Goal: Contribute content

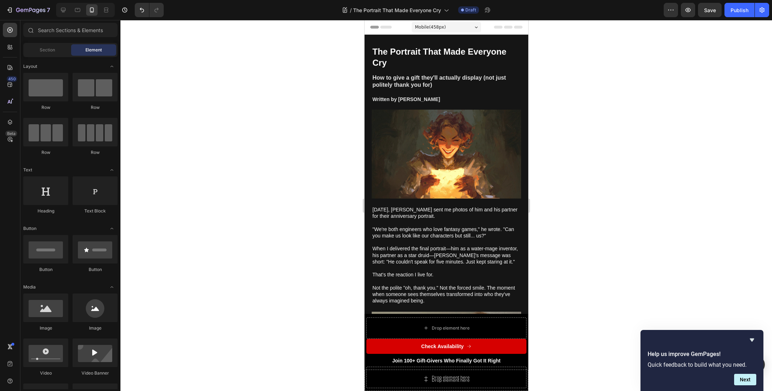
click at [566, 203] on div at bounding box center [445, 205] width 651 height 371
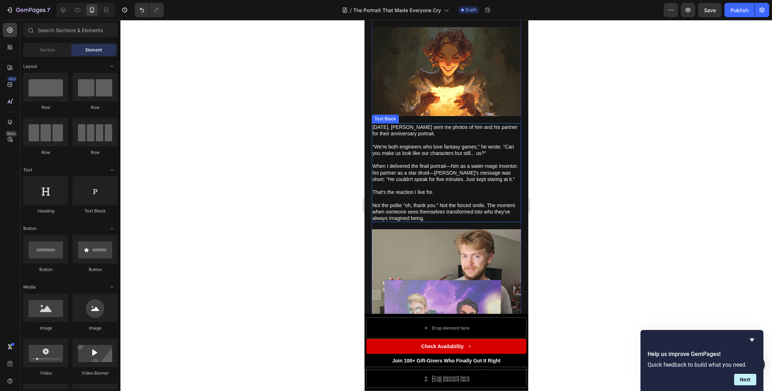
scroll to position [84, 0]
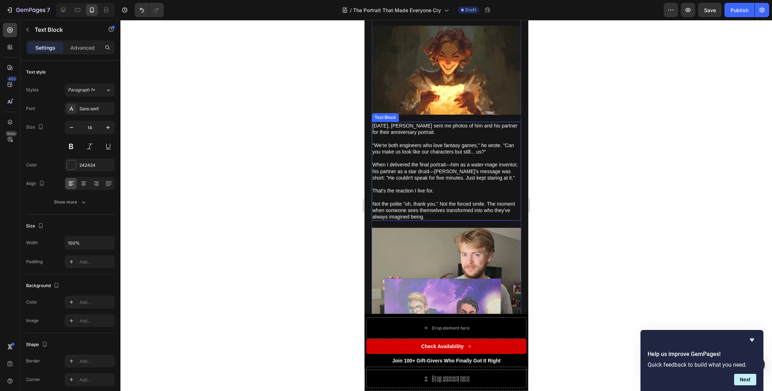
click at [415, 209] on p "Not the polite "oh, thank you." Not the forced smile. The moment when someone s…" at bounding box center [446, 211] width 148 height 20
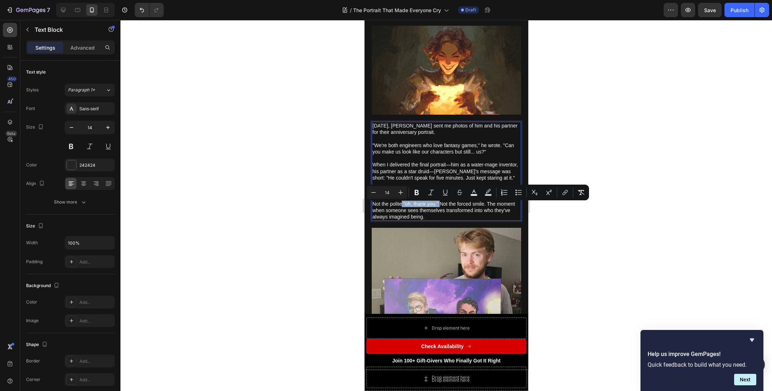
drag, startPoint x: 401, startPoint y: 208, endPoint x: 438, endPoint y: 208, distance: 37.2
click at [438, 208] on span "Not the polite "oh, thank you." Not the forced smile. The moment when someone s…" at bounding box center [443, 210] width 143 height 19
click at [430, 193] on icon "Editor contextual toolbar" at bounding box center [430, 192] width 7 height 7
click at [605, 224] on div at bounding box center [445, 205] width 651 height 371
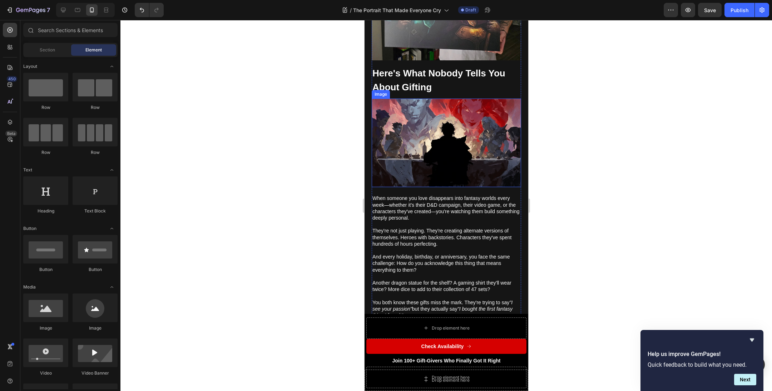
scroll to position [413, 0]
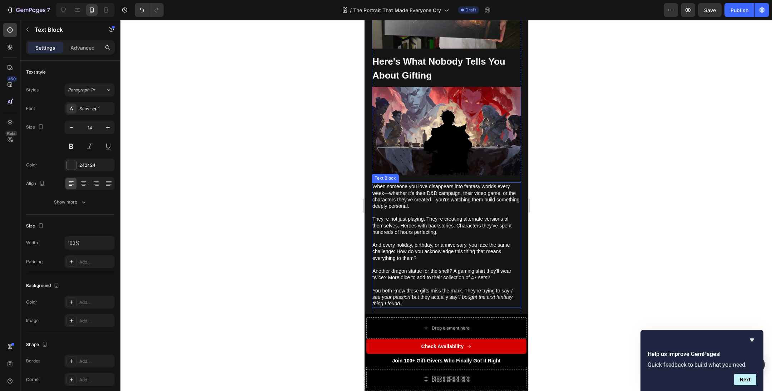
click at [397, 245] on span "And every holiday, birthday, or anniversary, you face the same challenge: How d…" at bounding box center [440, 251] width 137 height 19
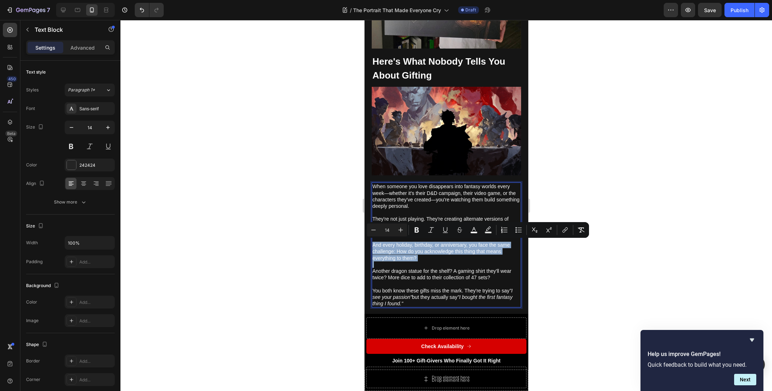
click at [397, 245] on span "And every holiday, birthday, or anniversary, you face the same challenge: How d…" at bounding box center [440, 251] width 137 height 19
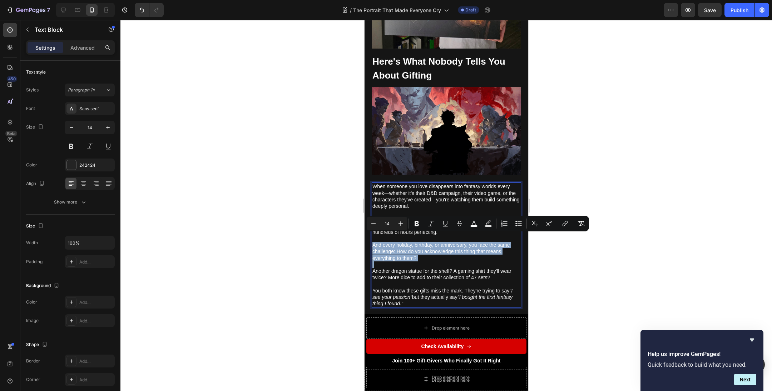
drag, startPoint x: 397, startPoint y: 244, endPoint x: 418, endPoint y: 251, distance: 22.4
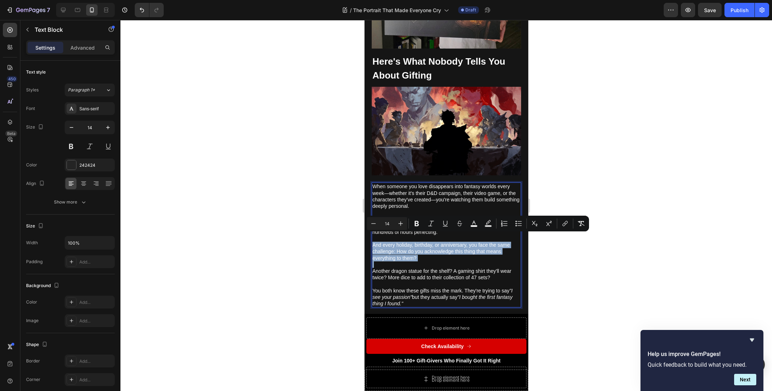
click at [399, 244] on span "And every holiday, birthday, or anniversary, you face the same challenge: How d…" at bounding box center [440, 251] width 137 height 19
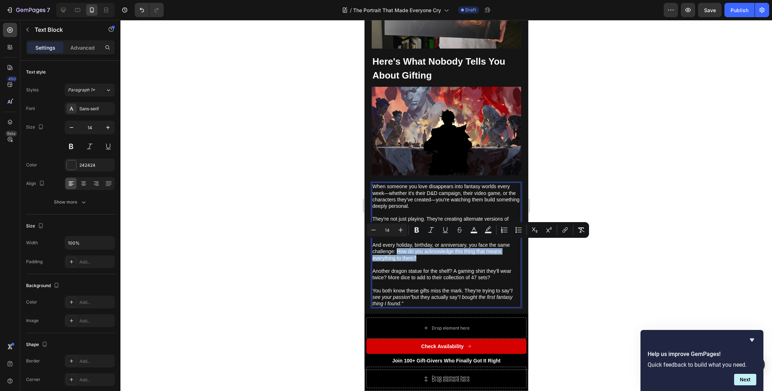
drag, startPoint x: 419, startPoint y: 252, endPoint x: 398, endPoint y: 245, distance: 22.3
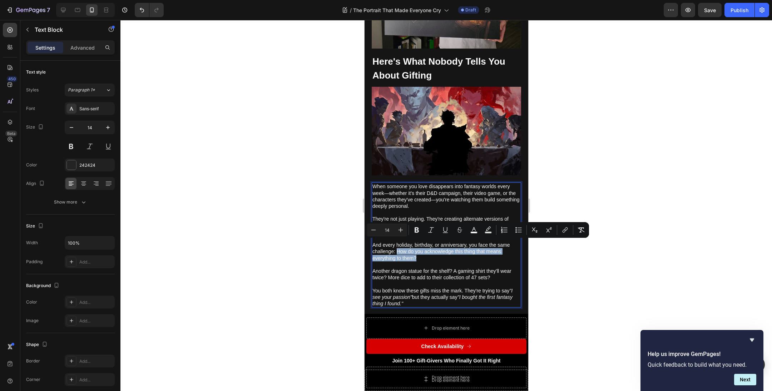
click at [398, 245] on p "And every holiday, birthday, or anniversary, you face the same challenge: How d…" at bounding box center [446, 248] width 148 height 26
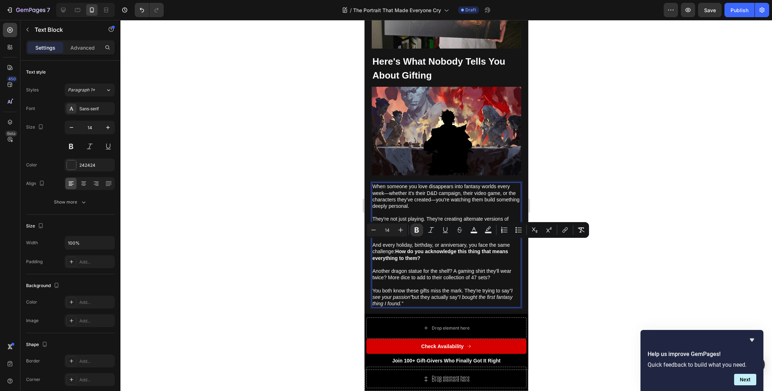
click at [551, 272] on div at bounding box center [445, 205] width 651 height 371
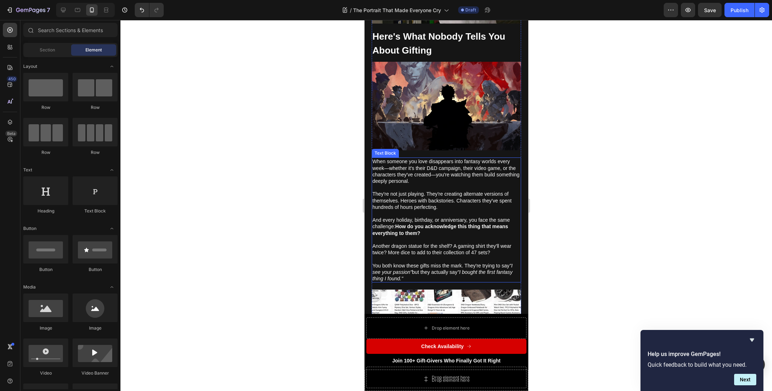
scroll to position [658, 0]
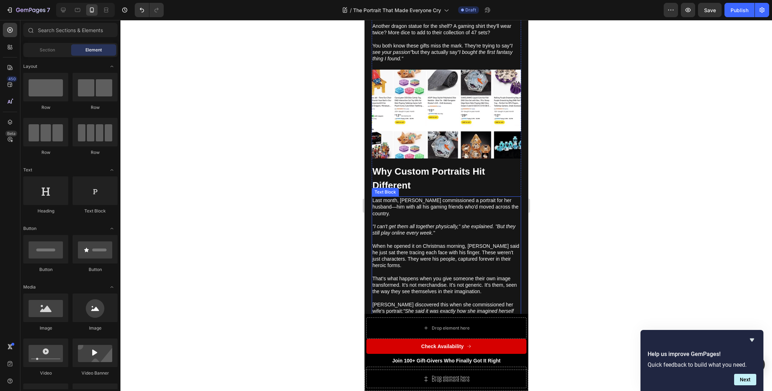
click at [463, 224] on icon ""I can't get them all together physically," she explained. "But they still play…" at bounding box center [443, 230] width 143 height 12
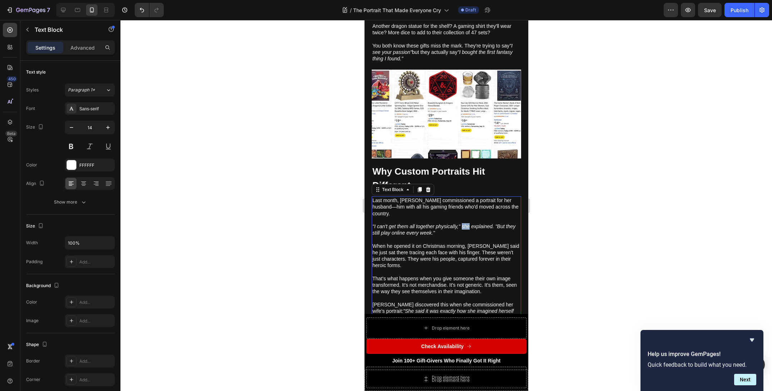
click at [463, 224] on icon ""I can't get them all together physically," she explained. "But they still play…" at bounding box center [443, 230] width 143 height 12
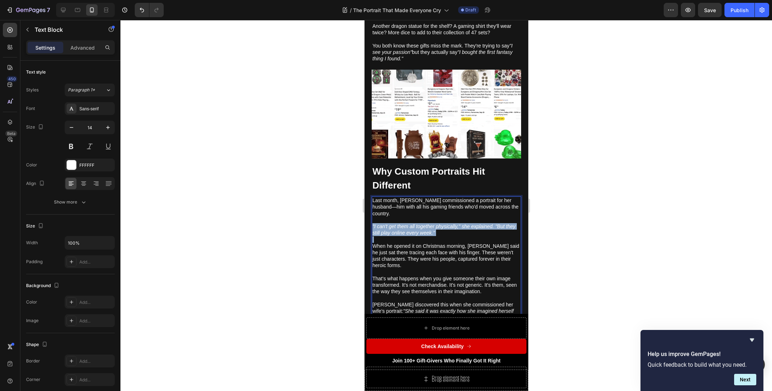
click at [462, 224] on icon ""I can't get them all together physically," she explained. "But they still play…" at bounding box center [443, 230] width 143 height 12
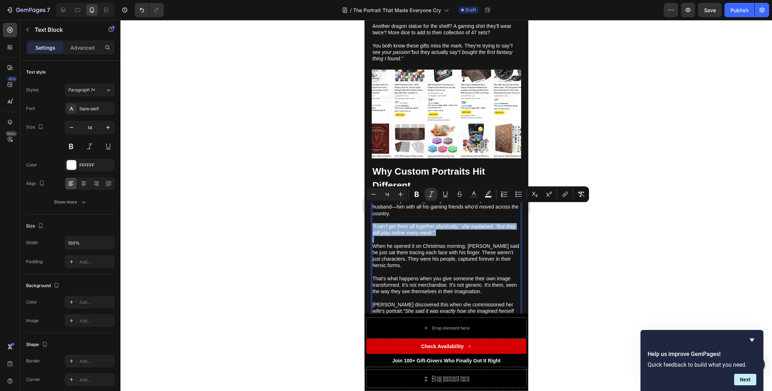
click at [465, 224] on icon ""I can't get them all together physically," she explained. "But they still play…" at bounding box center [443, 230] width 143 height 12
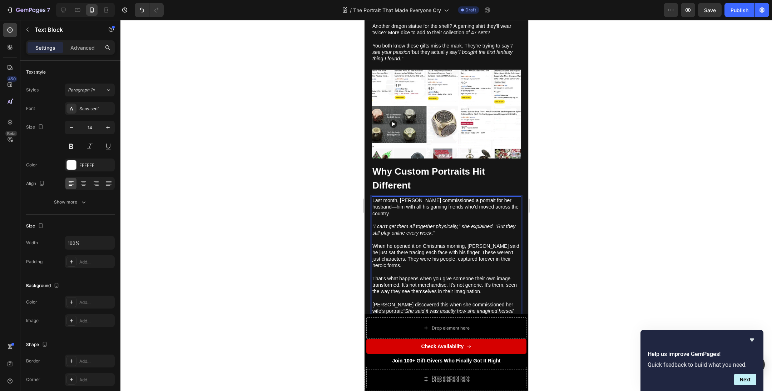
click at [480, 224] on icon ""I can't get them all together physically," she explained. "But they still play…" at bounding box center [443, 230] width 143 height 12
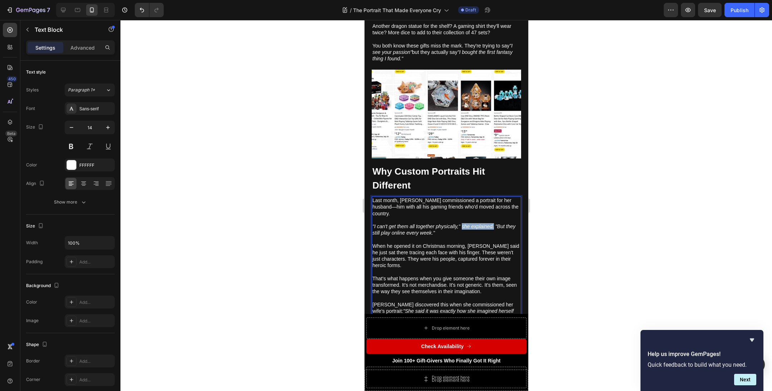
drag, startPoint x: 494, startPoint y: 208, endPoint x: 461, endPoint y: 209, distance: 33.2
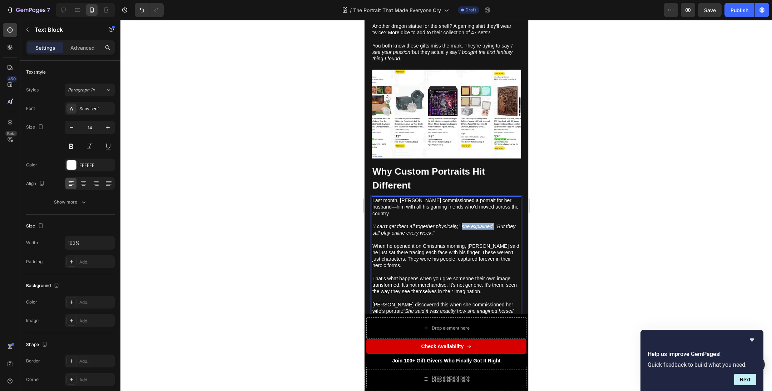
click at [461, 224] on icon ""I can't get them all together physically," she explained. "But they still play…" at bounding box center [443, 230] width 143 height 12
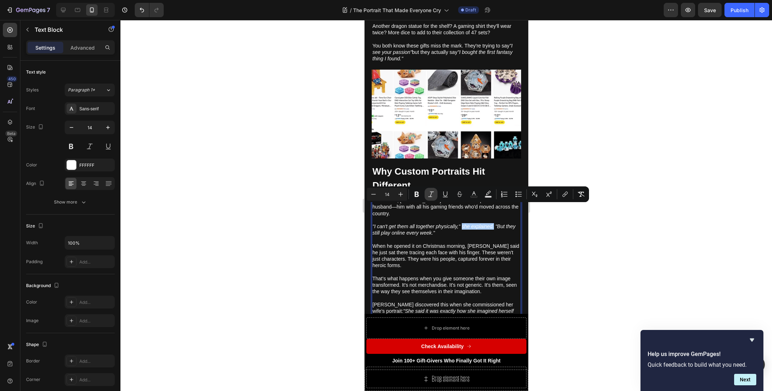
click at [432, 192] on icon "Editor contextual toolbar" at bounding box center [430, 194] width 7 height 7
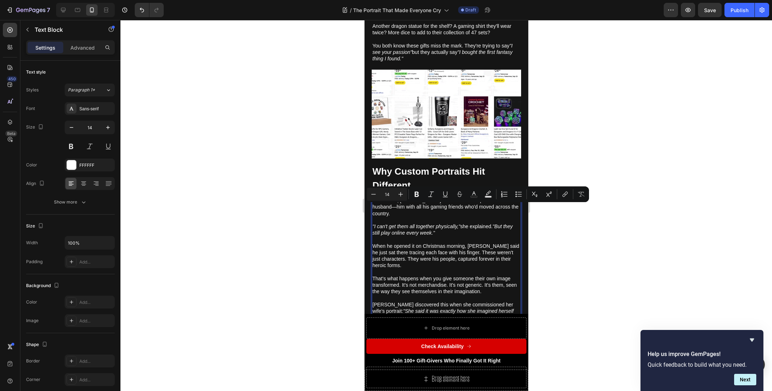
click at [476, 295] on p "[PERSON_NAME] discovered this when she commissioned her wife's portrait: "She s…" at bounding box center [446, 308] width 148 height 26
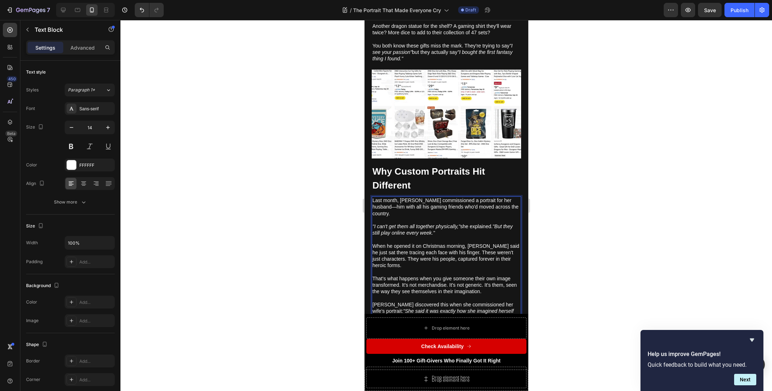
click at [413, 246] on p "When he opened it on Christmas morning, [PERSON_NAME] said he just sat there tr…" at bounding box center [446, 253] width 148 height 33
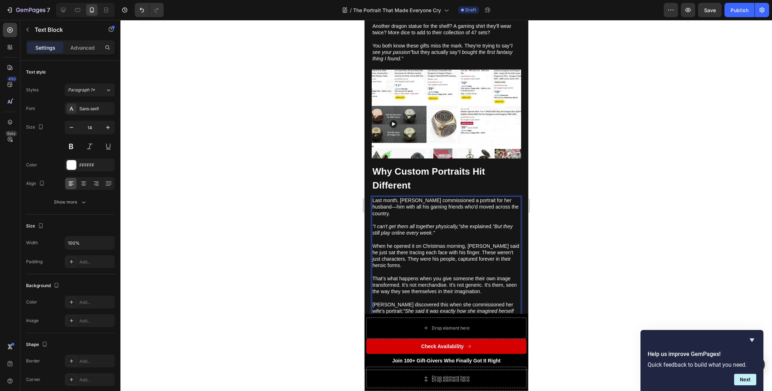
click at [589, 258] on div at bounding box center [445, 205] width 651 height 371
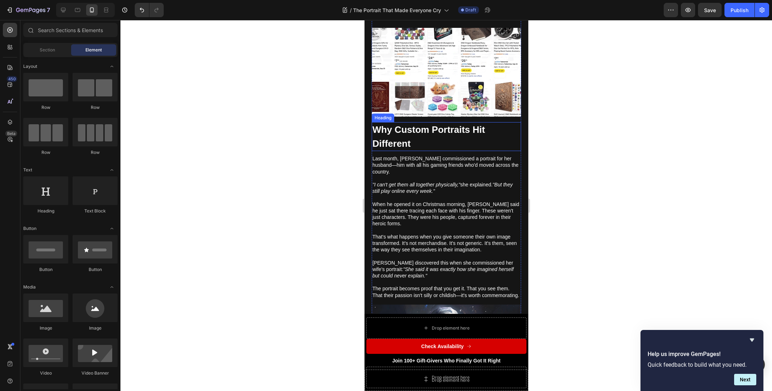
scroll to position [700, 0]
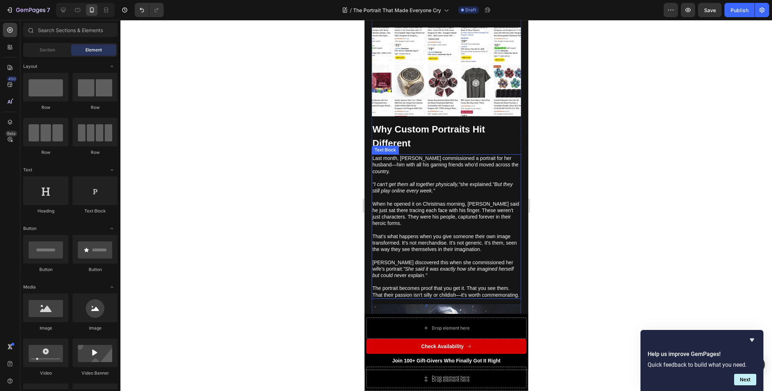
click at [394, 227] on p "That's what happens when you give someone their own image transformed. It's not…" at bounding box center [446, 240] width 148 height 26
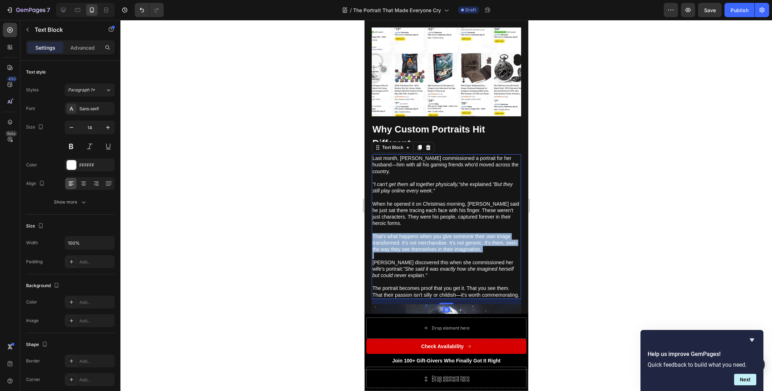
click at [394, 227] on p "That's what happens when you give someone their own image transformed. It's not…" at bounding box center [446, 240] width 148 height 26
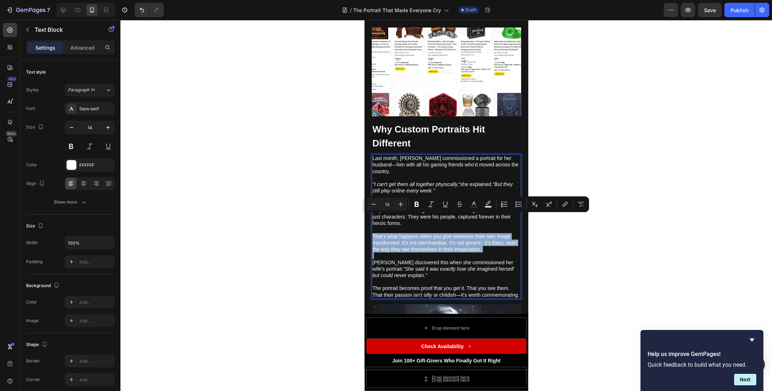
click at [403, 227] on p "That's what happens when you give someone their own image transformed. It's not…" at bounding box center [446, 240] width 148 height 26
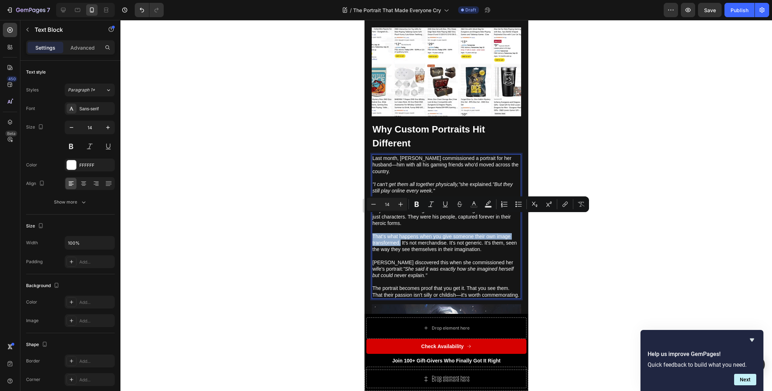
drag, startPoint x: 399, startPoint y: 226, endPoint x: 360, endPoint y: 218, distance: 40.2
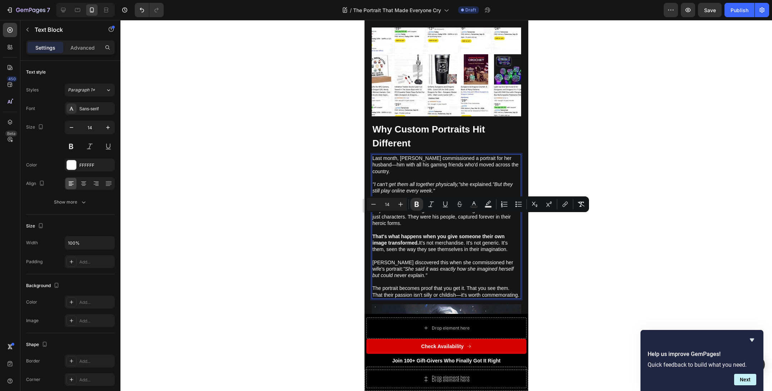
click at [415, 233] on p "That's what happens when you give someone their own image transformed. It's not…" at bounding box center [446, 240] width 148 height 26
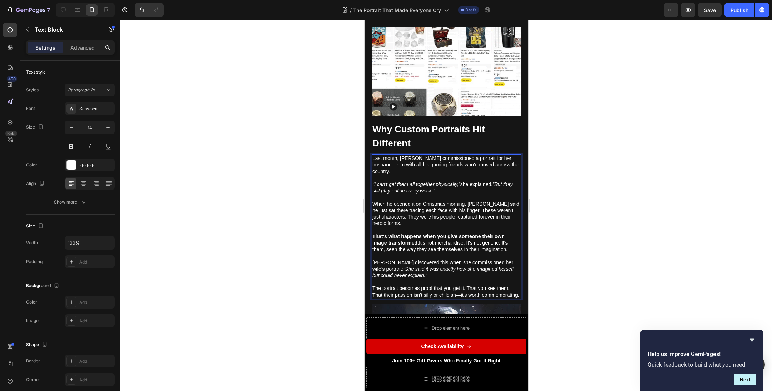
click at [575, 282] on div at bounding box center [445, 205] width 651 height 371
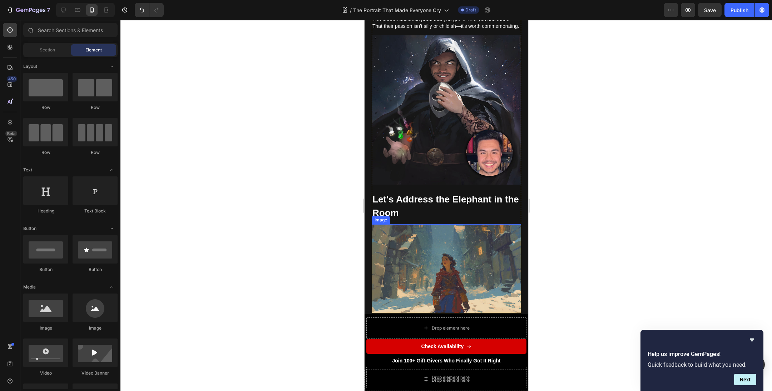
scroll to position [1094, 0]
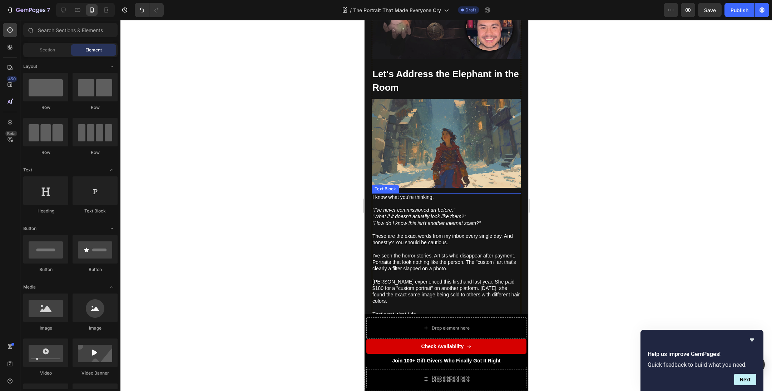
click at [415, 253] on p "I've seen the horror stories. Artists who disappear after payment. Portraits th…" at bounding box center [446, 266] width 148 height 26
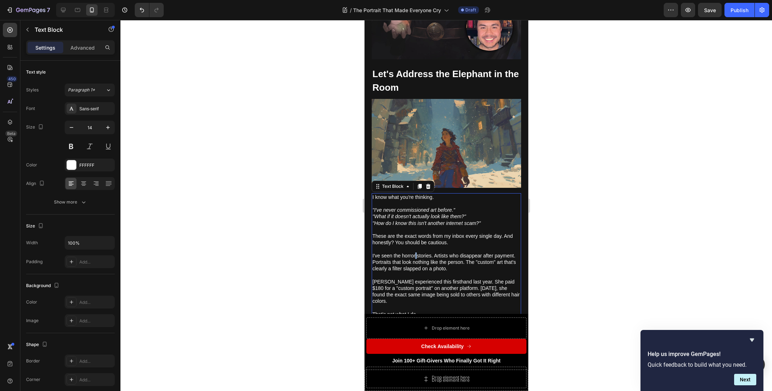
click at [415, 253] on p "I've seen the horror stories. Artists who disappear after payment. Portraits th…" at bounding box center [446, 266] width 148 height 26
drag, startPoint x: 432, startPoint y: 235, endPoint x: 352, endPoint y: 232, distance: 80.5
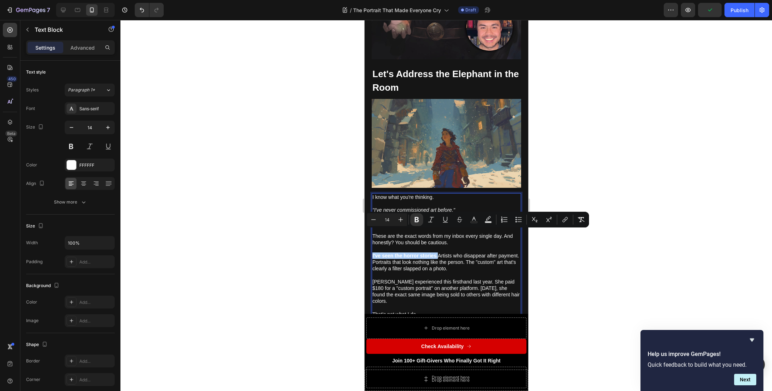
click at [335, 245] on div at bounding box center [445, 205] width 651 height 371
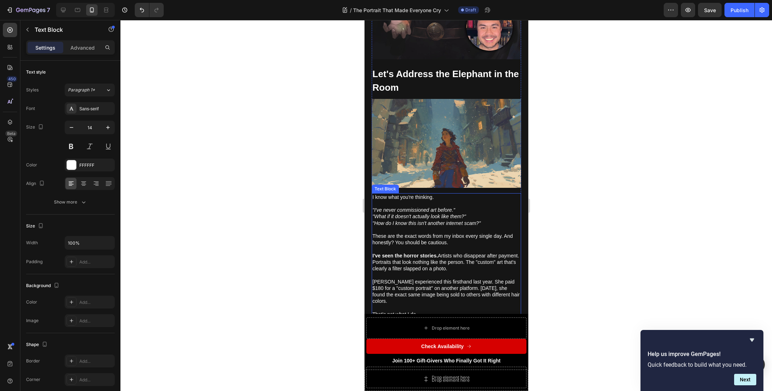
click at [410, 311] on p "That's not what I do." at bounding box center [446, 314] width 148 height 6
click at [308, 279] on div at bounding box center [445, 205] width 651 height 371
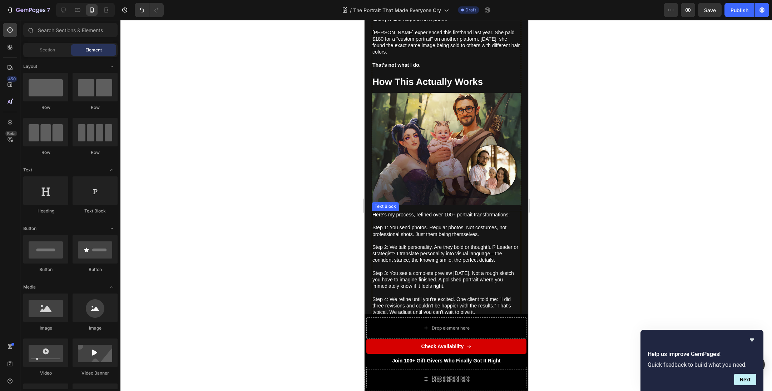
scroll to position [1363, 0]
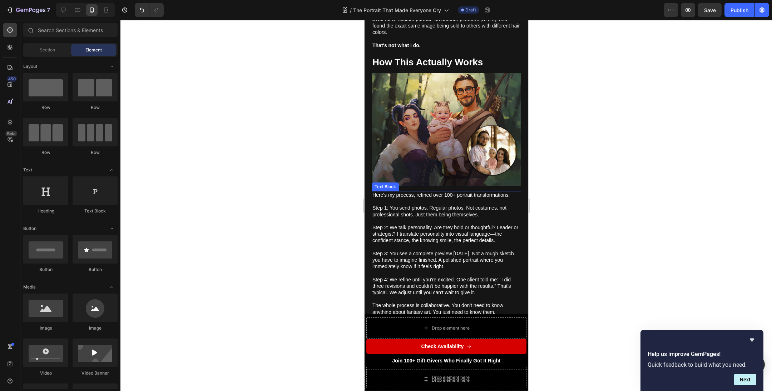
click at [433, 296] on p "The whole process is collaborative. You don't need to know anything about fanta…" at bounding box center [446, 306] width 148 height 20
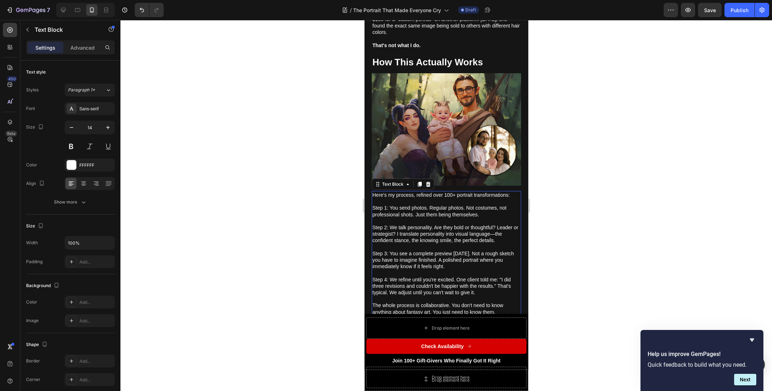
click at [433, 296] on p "The whole process is collaborative. You don't need to know anything about fanta…" at bounding box center [446, 306] width 148 height 20
click at [575, 290] on div at bounding box center [445, 205] width 651 height 371
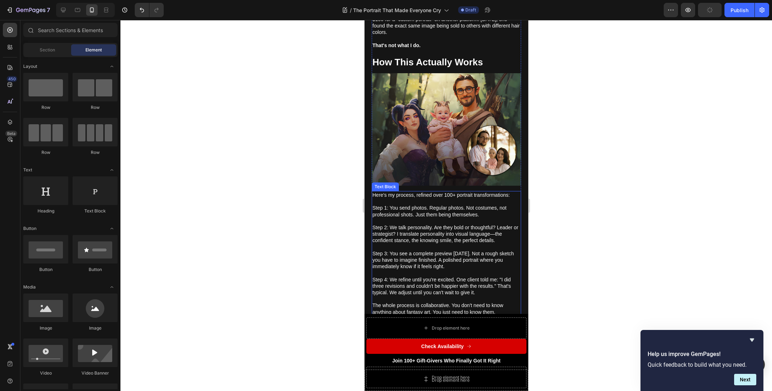
click at [453, 296] on p "The whole process is collaborative. You don't need to know anything about fanta…" at bounding box center [446, 306] width 148 height 20
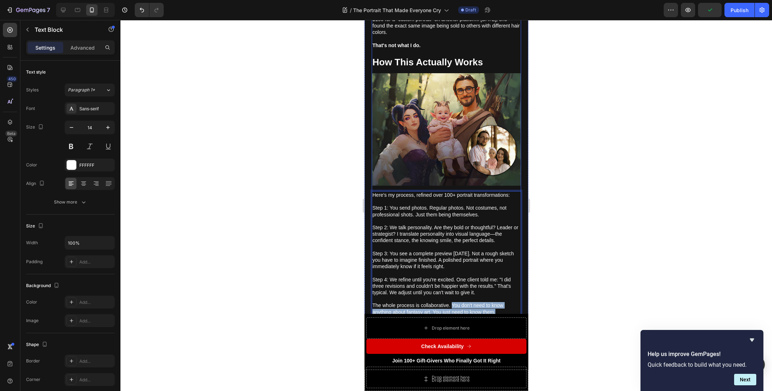
drag, startPoint x: 451, startPoint y: 278, endPoint x: 501, endPoint y: 289, distance: 51.2
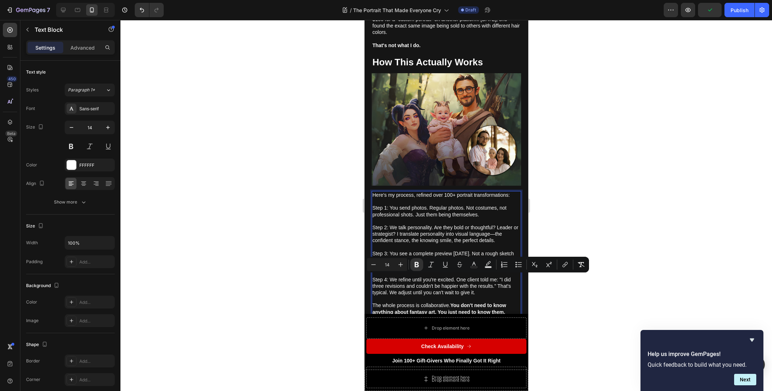
click at [593, 313] on div at bounding box center [445, 205] width 651 height 371
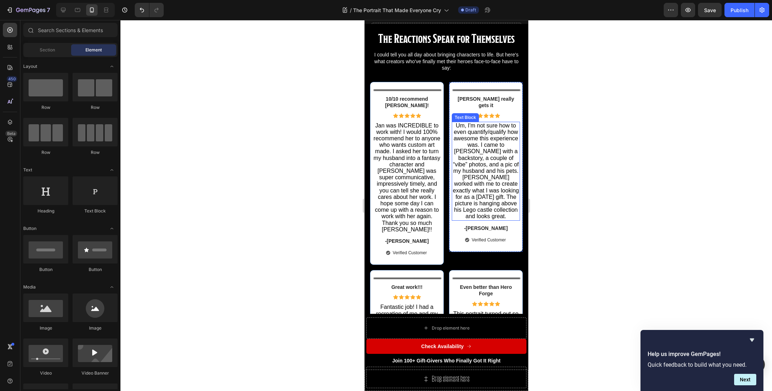
scroll to position [1767, 0]
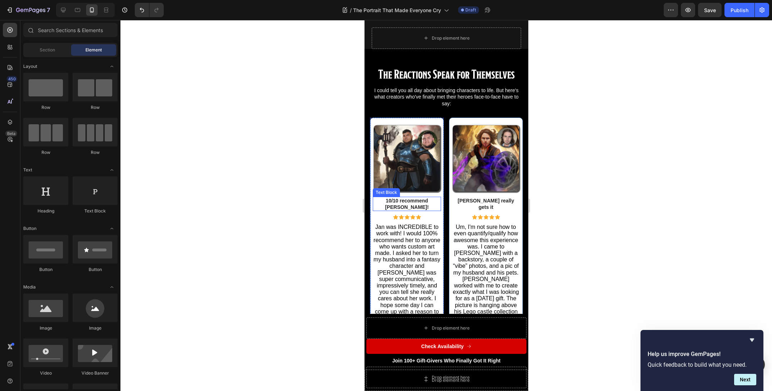
click at [418, 198] on p "10/10 recommend [PERSON_NAME]!" at bounding box center [406, 204] width 67 height 13
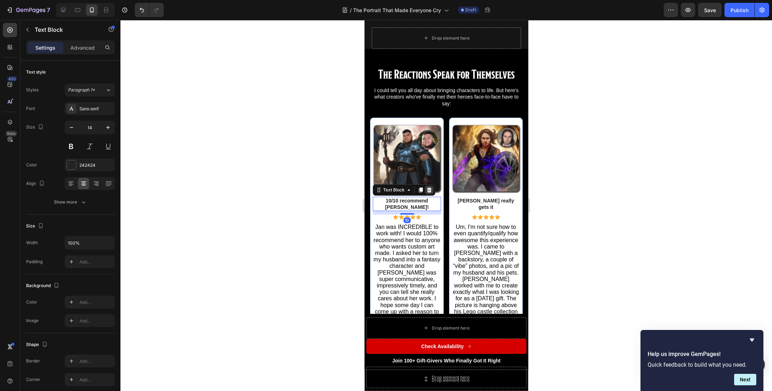
click at [430, 187] on icon at bounding box center [429, 190] width 6 height 6
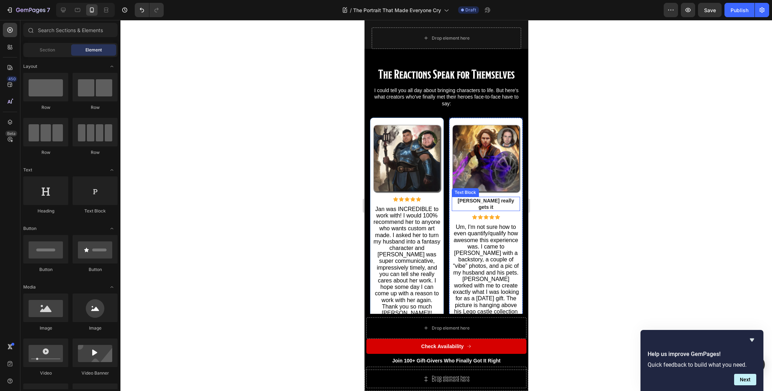
drag, startPoint x: 500, startPoint y: 165, endPoint x: 474, endPoint y: 163, distance: 26.2
click at [500, 198] on p "[PERSON_NAME] really gets it" at bounding box center [485, 204] width 67 height 13
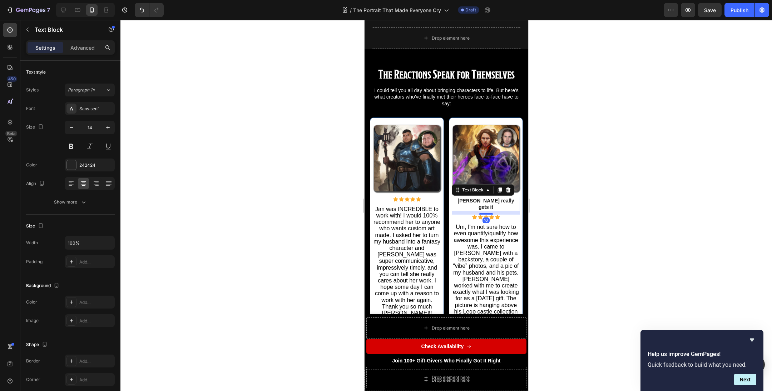
click at [507, 186] on div at bounding box center [507, 190] width 9 height 9
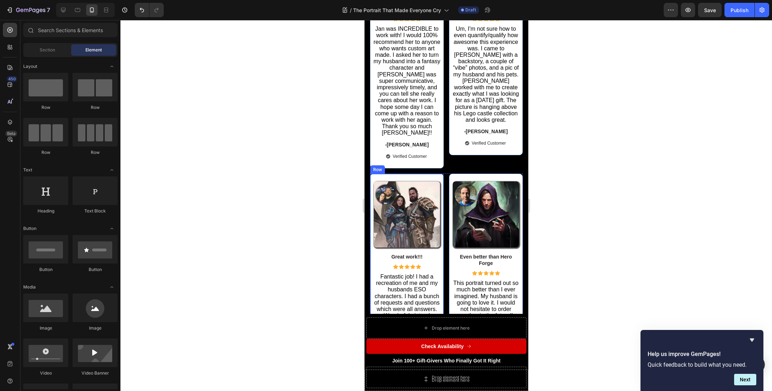
scroll to position [1917, 0]
click at [424, 254] on p "Great work!!!" at bounding box center [406, 256] width 67 height 6
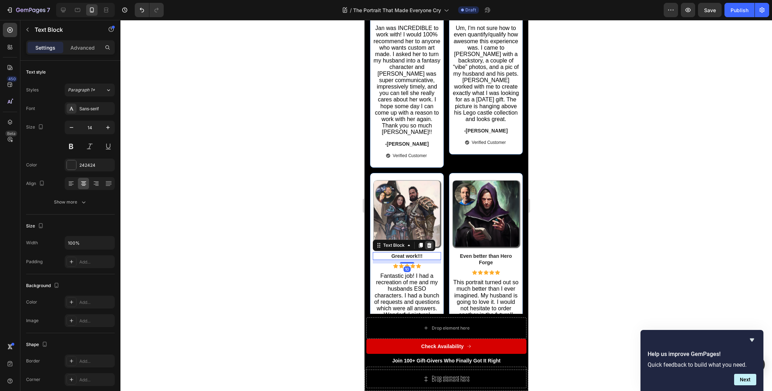
click at [431, 245] on icon at bounding box center [429, 246] width 6 height 6
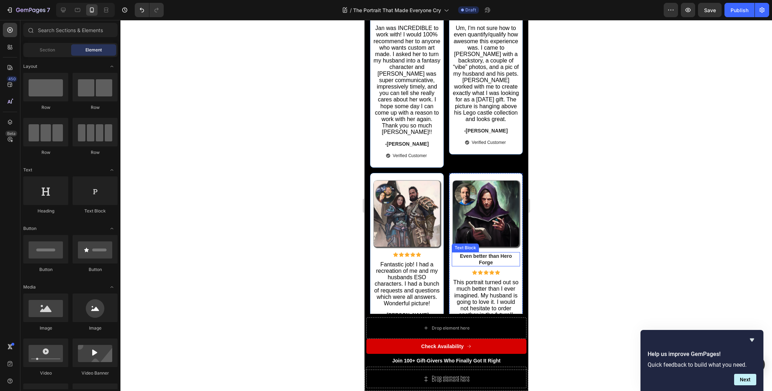
click at [498, 257] on p "Even better than Hero Forge" at bounding box center [485, 259] width 67 height 13
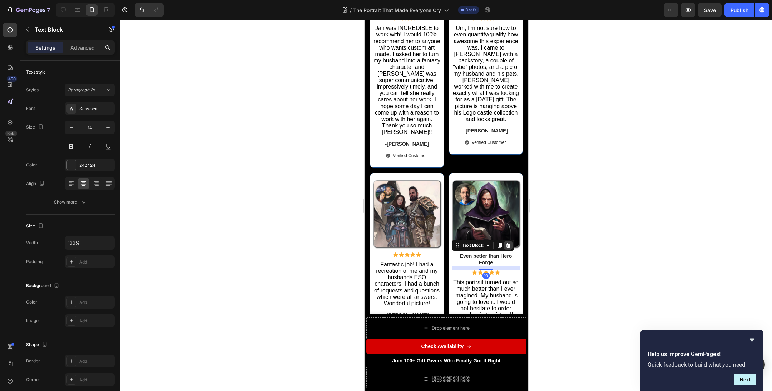
click at [506, 243] on icon at bounding box center [508, 245] width 5 height 5
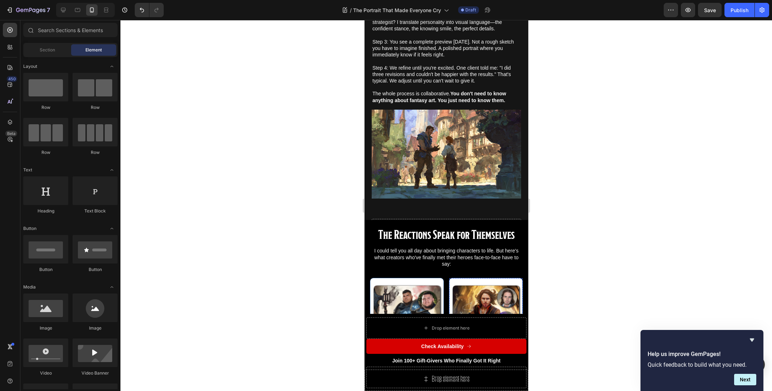
scroll to position [1559, 0]
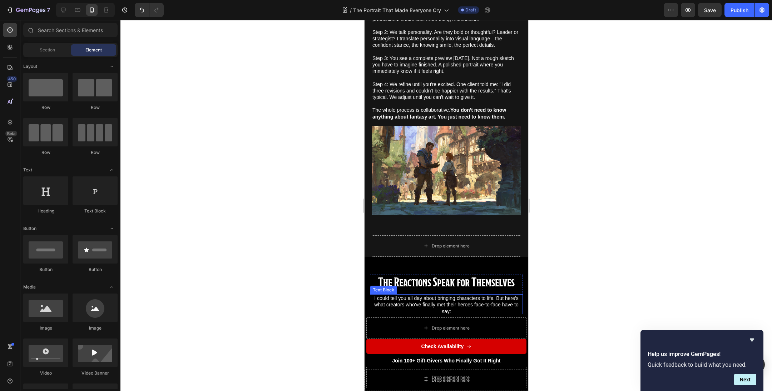
click at [458, 295] on p "I could tell you all day about bringing characters to life. But here's what cre…" at bounding box center [445, 305] width 151 height 20
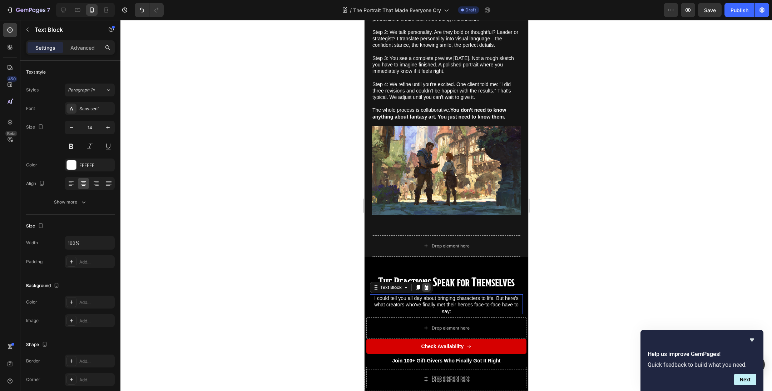
click at [424, 285] on icon at bounding box center [426, 287] width 5 height 5
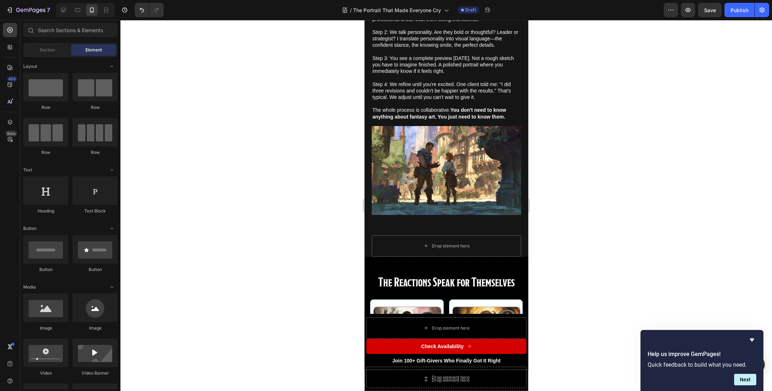
click at [629, 272] on div at bounding box center [445, 205] width 651 height 371
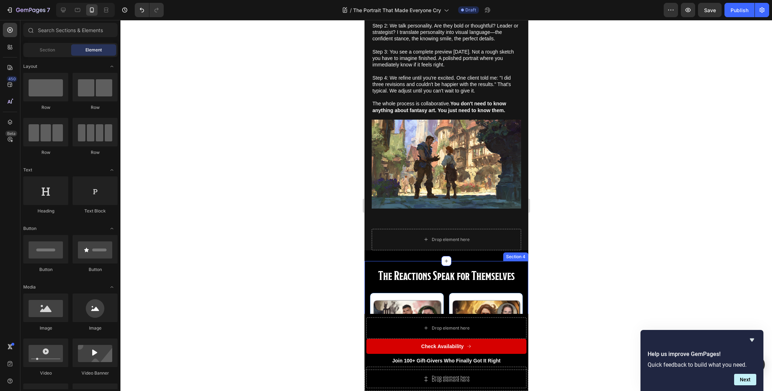
scroll to position [1708, 0]
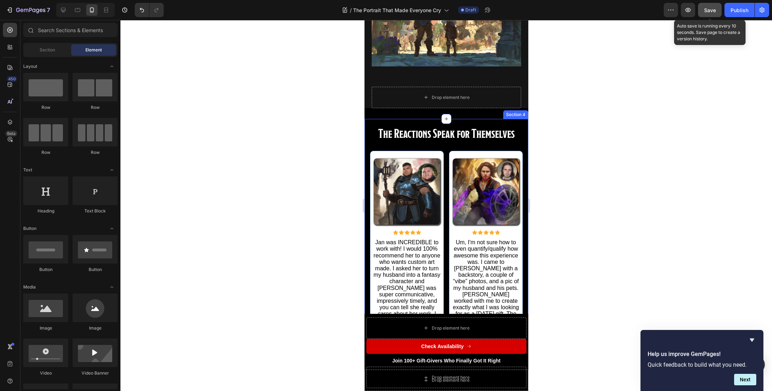
click at [708, 5] on button "Save" at bounding box center [710, 10] width 24 height 14
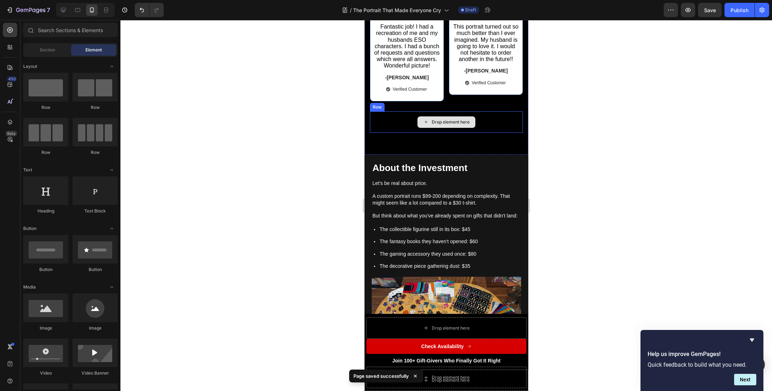
scroll to position [2131, 0]
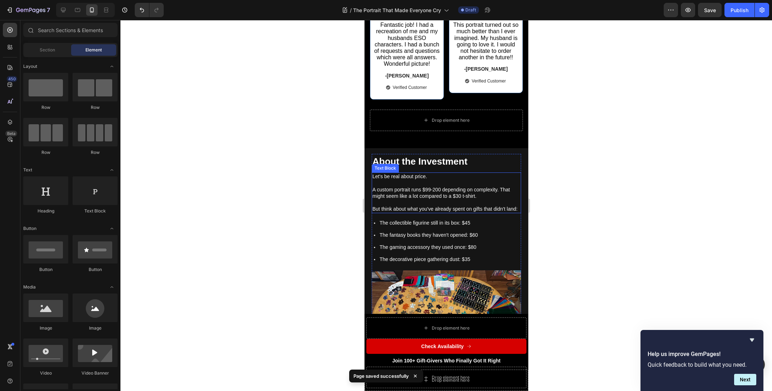
click at [404, 180] on p "Let's be real about price." at bounding box center [446, 176] width 148 height 6
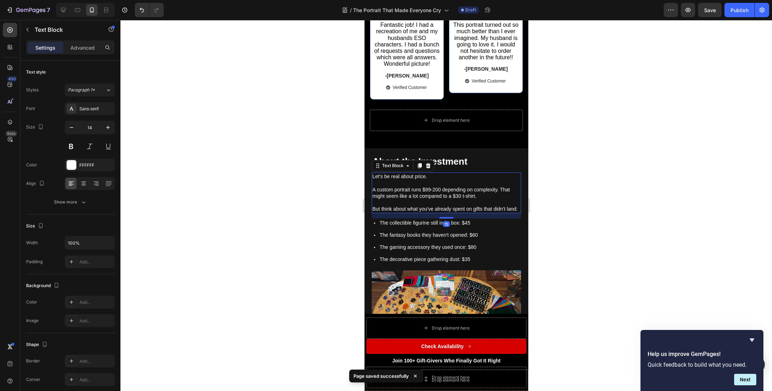
click at [404, 180] on p "Let's be real about price." at bounding box center [446, 176] width 148 height 6
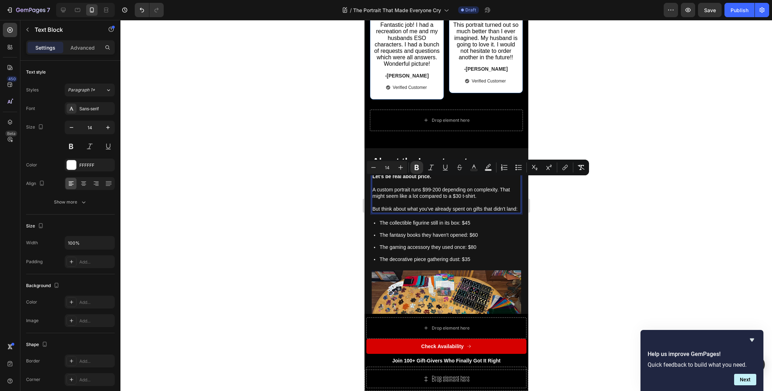
click at [602, 264] on div at bounding box center [445, 205] width 651 height 371
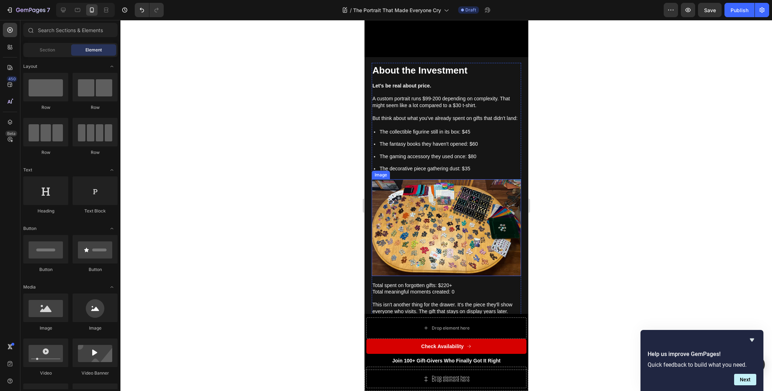
scroll to position [2342, 0]
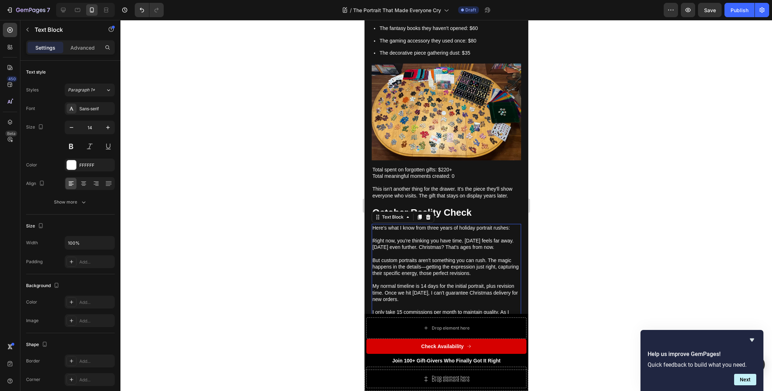
click at [400, 247] on p "Right now, you're thinking you have time. [DATE] feels far away. [DATE] even fu…" at bounding box center [446, 241] width 148 height 20
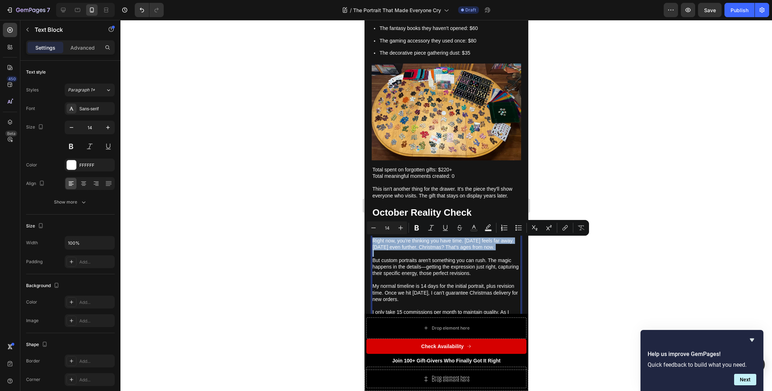
click at [408, 245] on p "Right now, you're thinking you have time. [DATE] feels far away. [DATE] even fu…" at bounding box center [446, 241] width 148 height 20
click at [446, 244] on p "Right now, you're thinking you have time. [DATE] feels far away. [DATE] even fu…" at bounding box center [446, 241] width 148 height 20
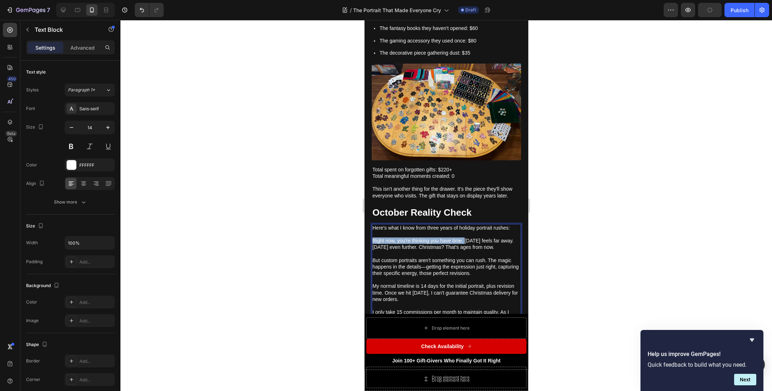
drag, startPoint x: 463, startPoint y: 242, endPoint x: 350, endPoint y: 238, distance: 113.7
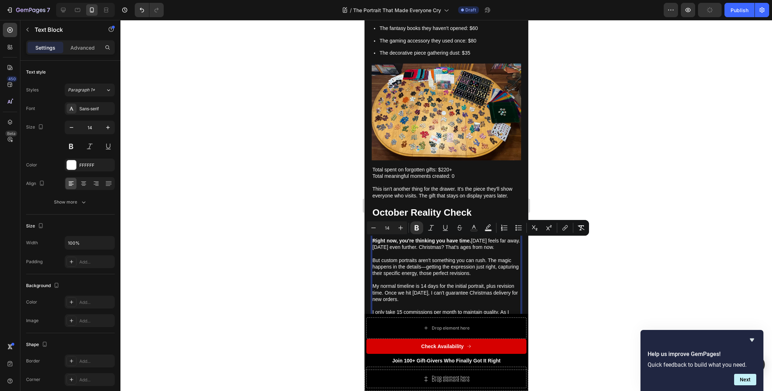
click at [428, 266] on p "But custom portraits aren't something you can rush. The magic happens in the de…" at bounding box center [446, 263] width 148 height 26
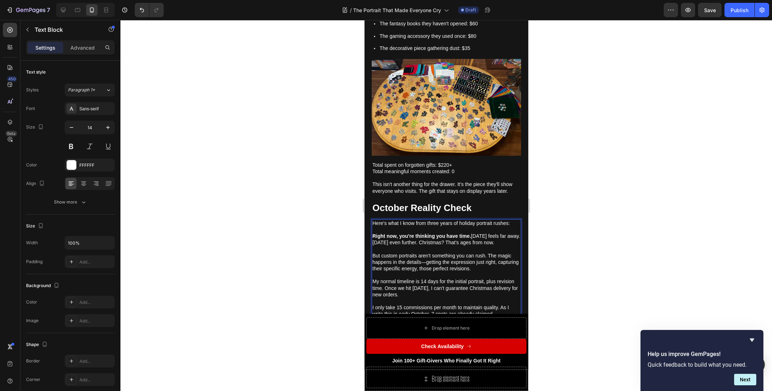
scroll to position [2402, 0]
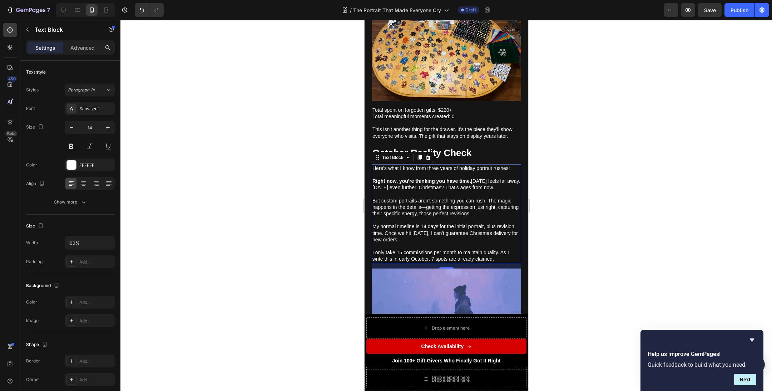
click at [287, 209] on div at bounding box center [445, 205] width 651 height 371
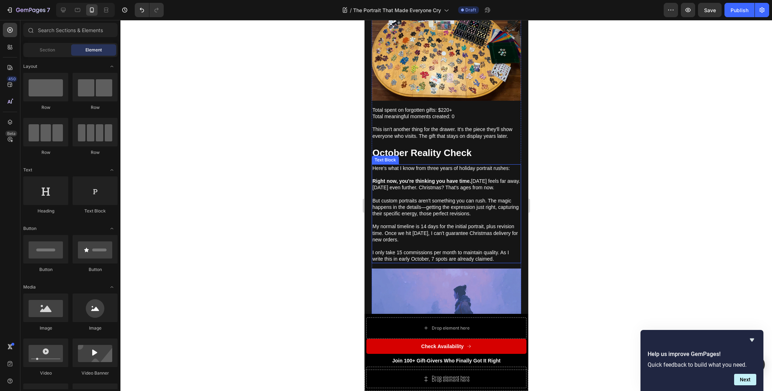
click at [439, 263] on p "I only take 15 commissions per month to maintain quality. As I write this in ea…" at bounding box center [446, 253] width 148 height 20
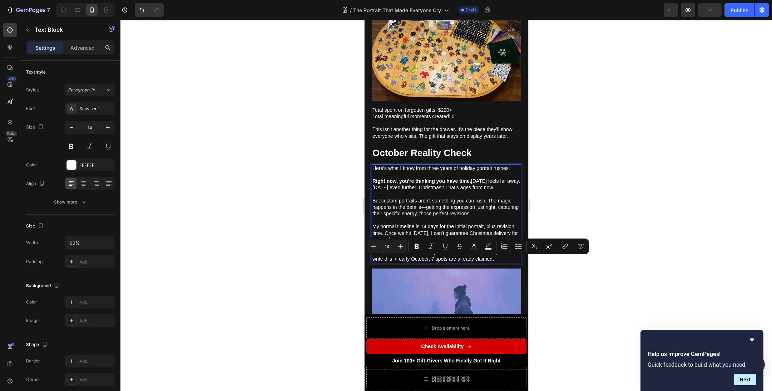
click at [541, 286] on div at bounding box center [445, 205] width 651 height 371
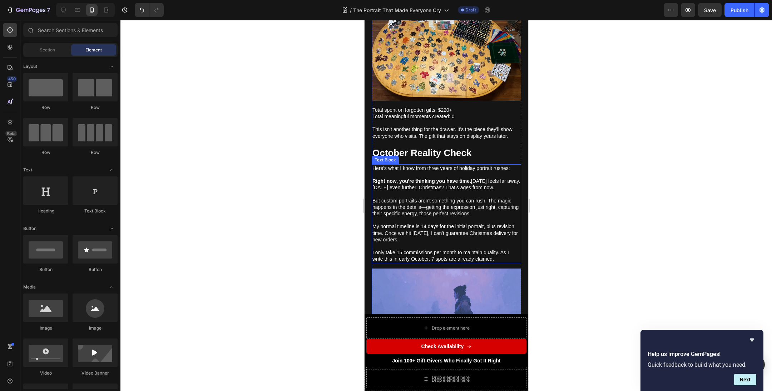
click at [476, 210] on p "But custom portraits aren't something you can rush. The magic happens in the de…" at bounding box center [446, 204] width 148 height 26
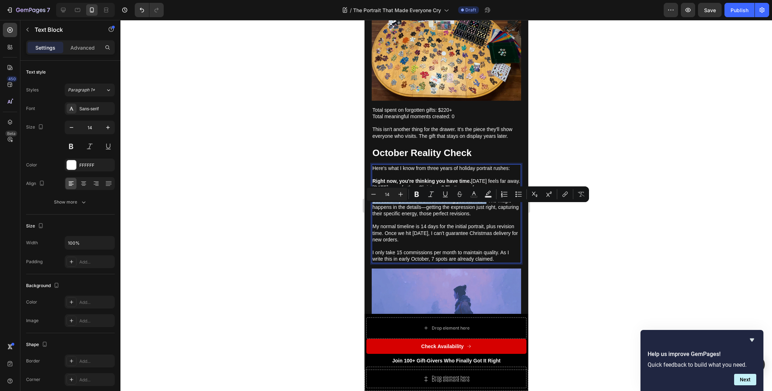
drag, startPoint x: 486, startPoint y: 210, endPoint x: 340, endPoint y: 209, distance: 146.5
click at [596, 279] on div at bounding box center [445, 205] width 651 height 371
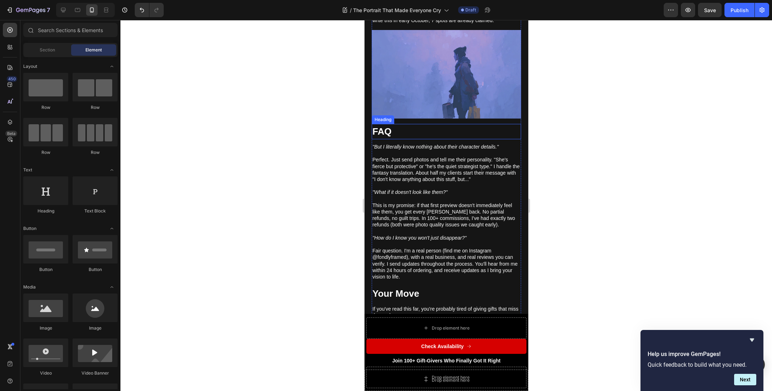
scroll to position [2644, 0]
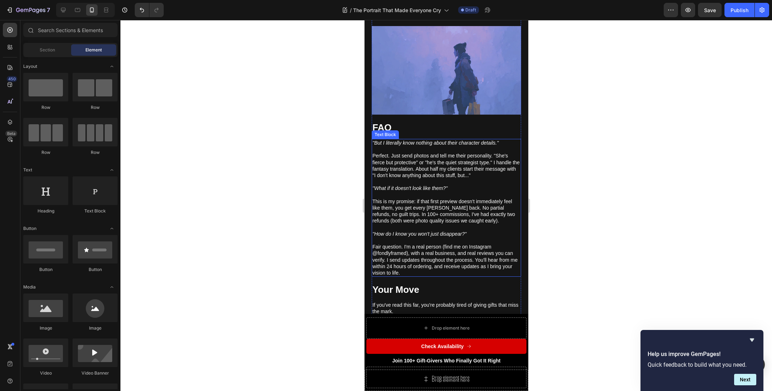
click at [419, 165] on p "Perfect. Just send photos and tell me their personality. "She's fierce but prot…" at bounding box center [446, 165] width 148 height 39
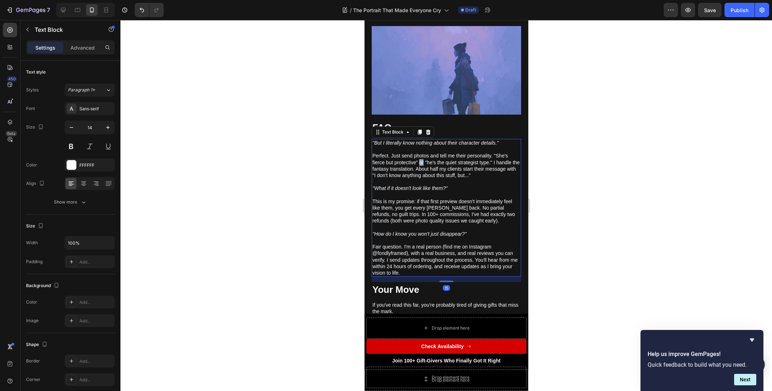
click at [419, 165] on p "Perfect. Just send photos and tell me their personality. "She's fierce but prot…" at bounding box center [446, 165] width 148 height 39
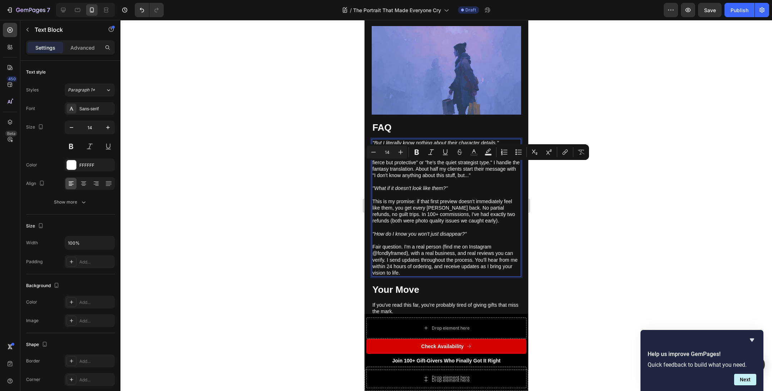
click at [493, 162] on p "Perfect. Just send photos and tell me their personality. "She's fierce but prot…" at bounding box center [446, 165] width 148 height 39
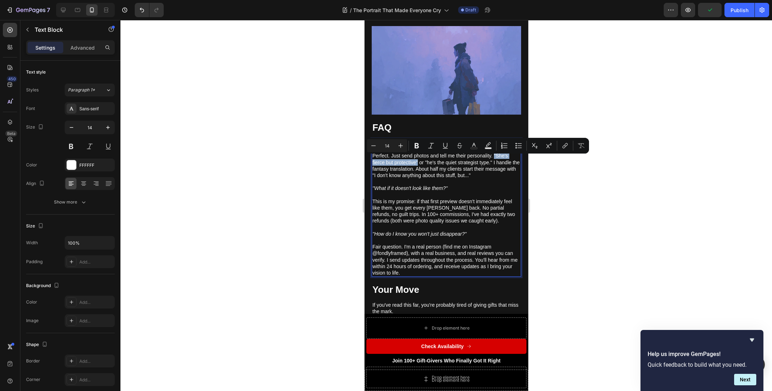
drag, startPoint x: 492, startPoint y: 161, endPoint x: 417, endPoint y: 168, distance: 75.4
click at [417, 168] on p "Perfect. Just send photos and tell me their personality. "She's fierce but prot…" at bounding box center [446, 165] width 148 height 39
click at [432, 145] on icon "Editor contextual toolbar" at bounding box center [430, 145] width 7 height 7
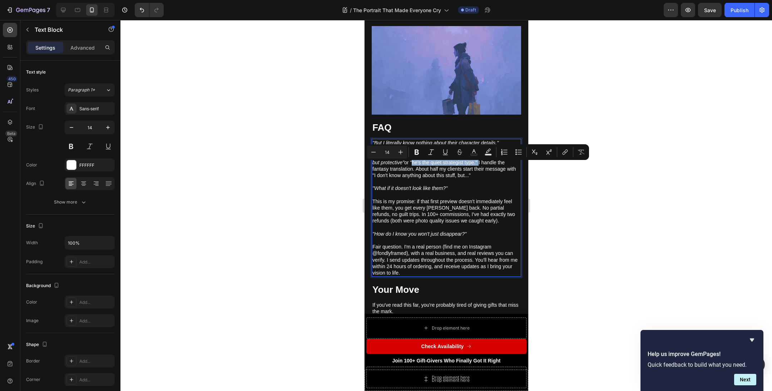
drag, startPoint x: 426, startPoint y: 166, endPoint x: 492, endPoint y: 168, distance: 65.8
click at [492, 168] on p "Perfect. Just send photos and tell me their personality. "She's fierce but prot…" at bounding box center [446, 165] width 148 height 39
click at [428, 154] on icon "Editor contextual toolbar" at bounding box center [430, 152] width 7 height 7
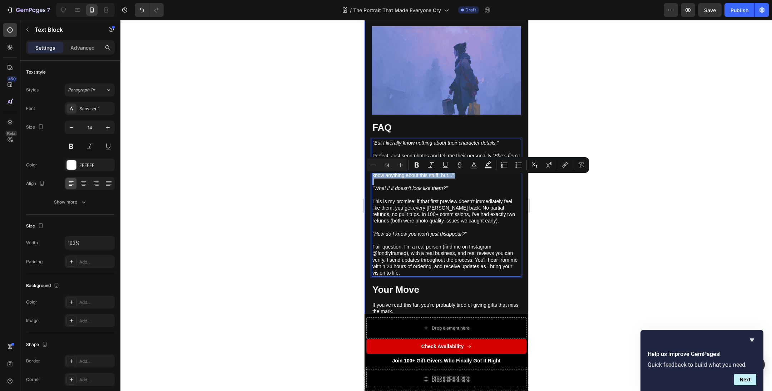
drag, startPoint x: 403, startPoint y: 179, endPoint x: 515, endPoint y: 185, distance: 112.3
click at [515, 185] on div "About the Investment Heading Let's be real about price. A custom portrait runs …" at bounding box center [446, 376] width 164 height 1475
click at [434, 163] on icon "Editor contextual toolbar" at bounding box center [430, 165] width 7 height 7
click at [429, 198] on p ""What if it doesn't look like them?"" at bounding box center [446, 191] width 148 height 13
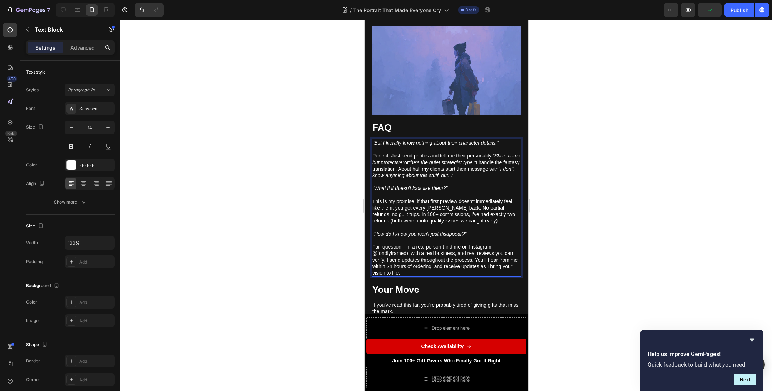
click at [540, 261] on div at bounding box center [445, 205] width 651 height 371
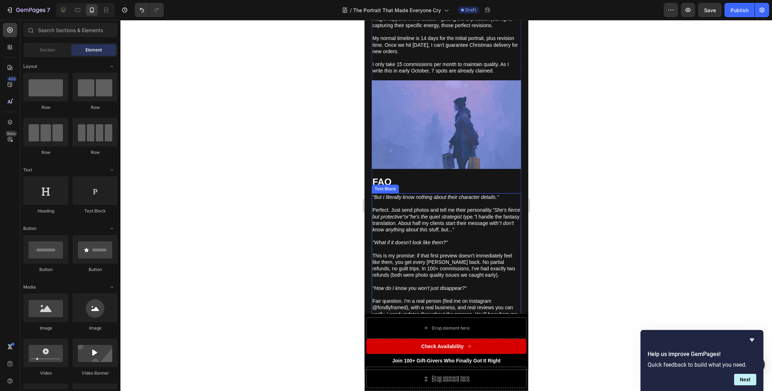
scroll to position [2622, 0]
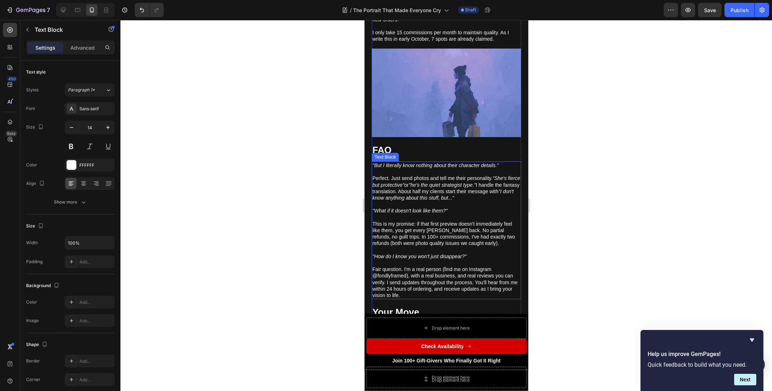
click at [448, 244] on p "This is my promise: if that first preview doesn't immediately feel like them, y…" at bounding box center [446, 237] width 148 height 33
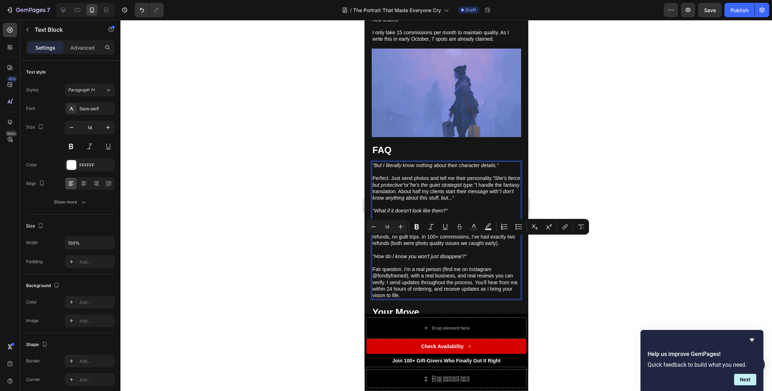
click at [448, 247] on p "This is my promise: if that first preview doesn't immediately feel like them, y…" at bounding box center [446, 237] width 148 height 33
drag, startPoint x: 384, startPoint y: 240, endPoint x: 540, endPoint y: 247, distance: 156.3
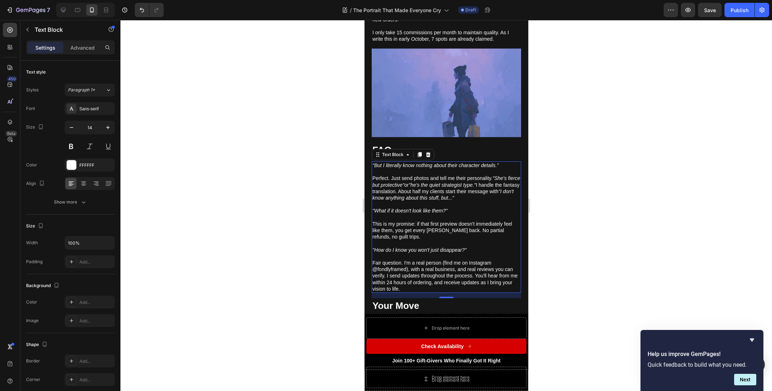
click at [581, 246] on div at bounding box center [445, 205] width 651 height 371
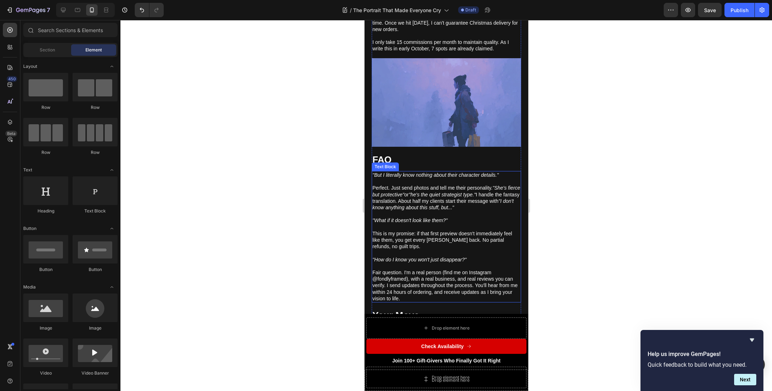
scroll to position [2555, 0]
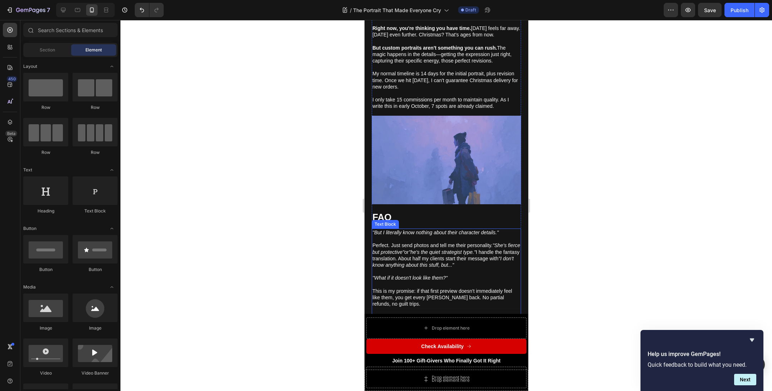
click at [397, 296] on p "This is my promise: if that first preview doesn't immediately feel like them, y…" at bounding box center [446, 301] width 148 height 26
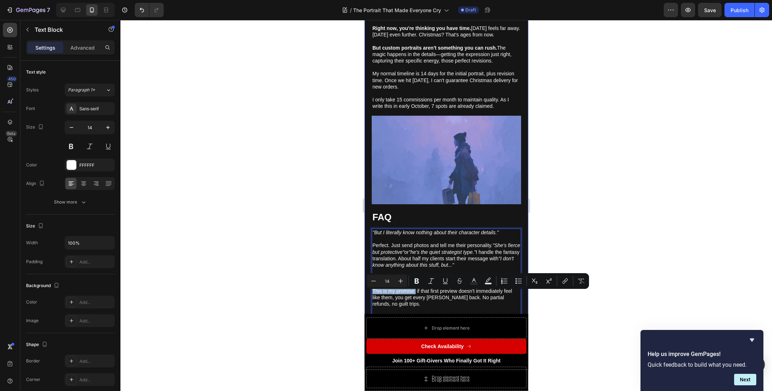
drag, startPoint x: 415, startPoint y: 296, endPoint x: 369, endPoint y: 295, distance: 45.7
click at [318, 279] on div at bounding box center [445, 205] width 651 height 371
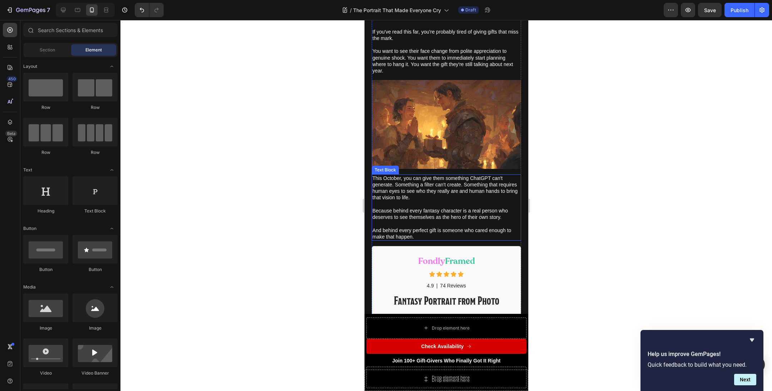
scroll to position [2916, 0]
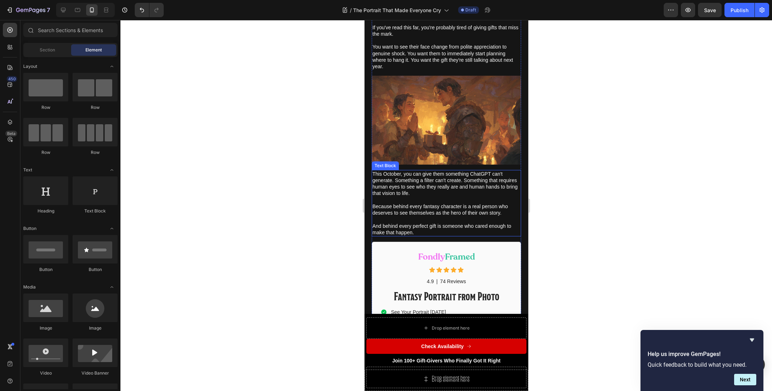
click at [411, 227] on p "And behind every perfect gift is someone who cared enough to make that happen." at bounding box center [446, 229] width 148 height 13
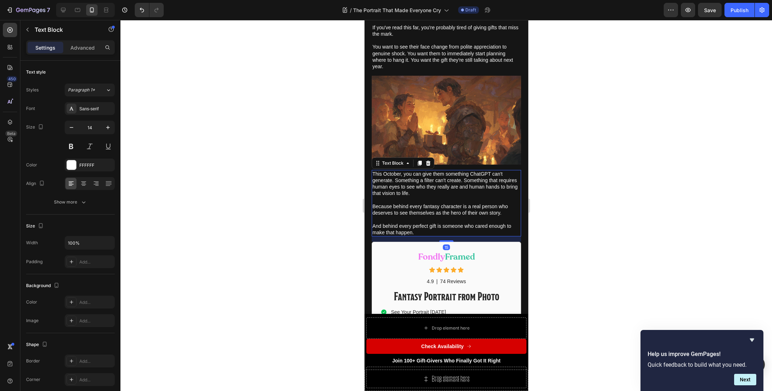
click at [444, 208] on p "Because behind every fantasy character is a real person who deserves to see the…" at bounding box center [446, 209] width 148 height 13
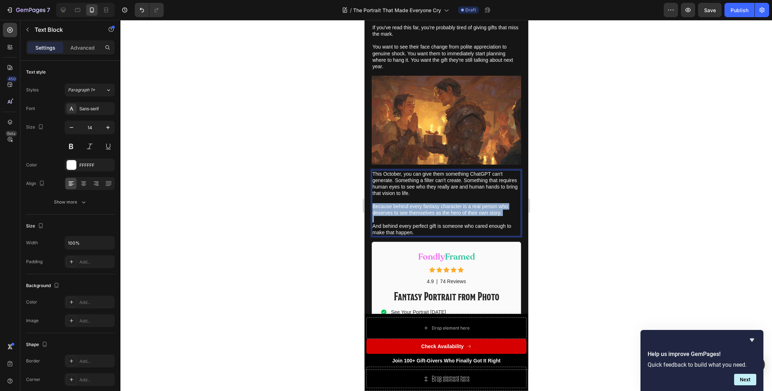
click at [444, 208] on p "Because behind every fantasy character is a real person who deserves to see the…" at bounding box center [446, 209] width 148 height 13
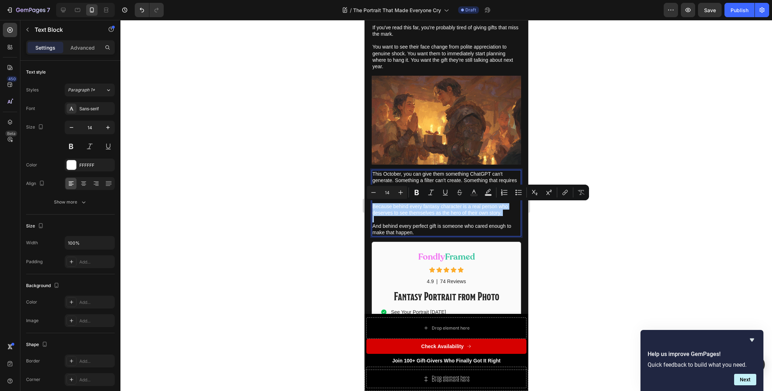
click at [591, 273] on div at bounding box center [445, 205] width 651 height 371
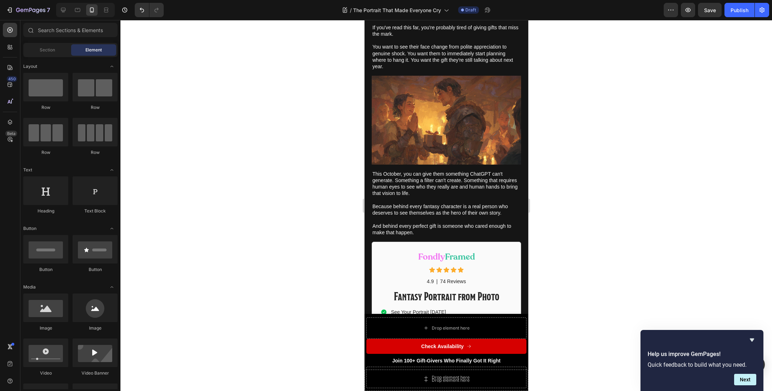
click at [582, 273] on div at bounding box center [445, 205] width 651 height 371
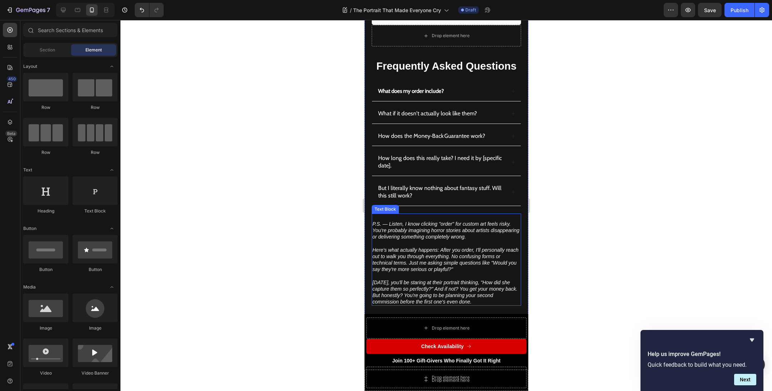
scroll to position [3443, 0]
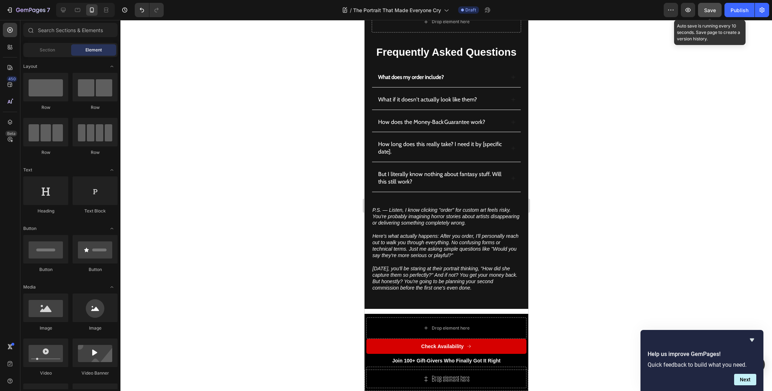
click at [708, 7] on span "Save" at bounding box center [710, 10] width 12 height 6
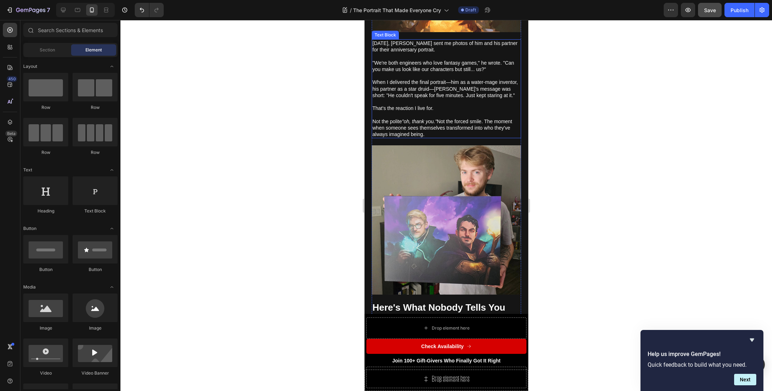
scroll to position [0, 0]
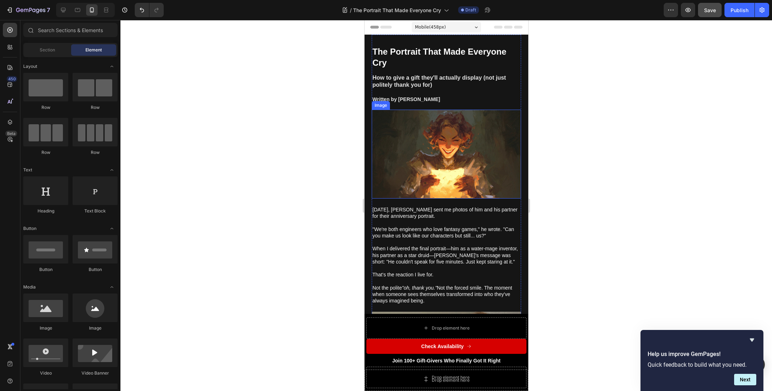
click at [461, 171] on img at bounding box center [445, 154] width 149 height 89
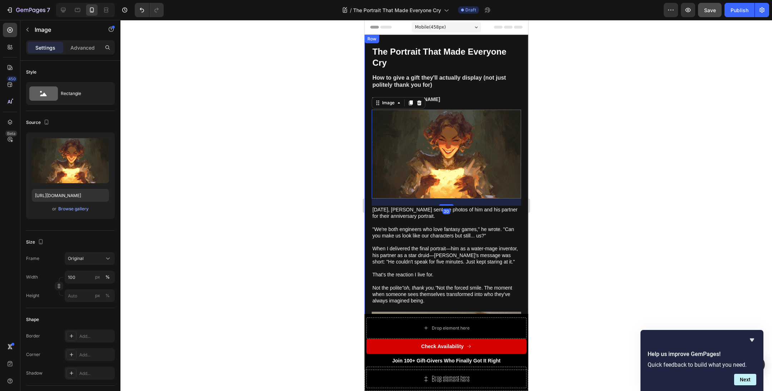
click at [278, 164] on div at bounding box center [445, 205] width 651 height 371
click at [418, 164] on img at bounding box center [445, 154] width 149 height 89
click at [60, 213] on div "Upload Image [URL][DOMAIN_NAME] or Browse gallery" at bounding box center [70, 176] width 89 height 86
click at [64, 210] on div "Browse gallery" at bounding box center [73, 209] width 30 height 6
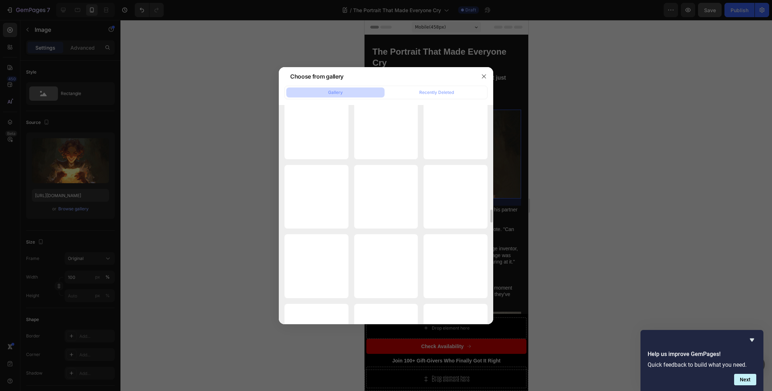
scroll to position [1978, 0]
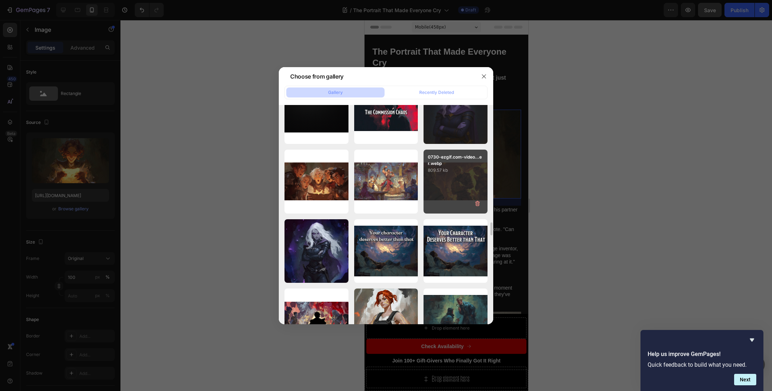
click at [444, 191] on div "0730-ezgif.com-video...er.webp 809.57 kb" at bounding box center [455, 182] width 64 height 64
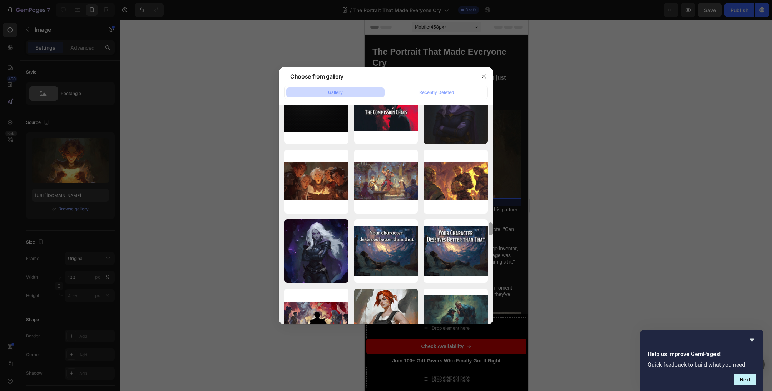
type input "[URL][DOMAIN_NAME]"
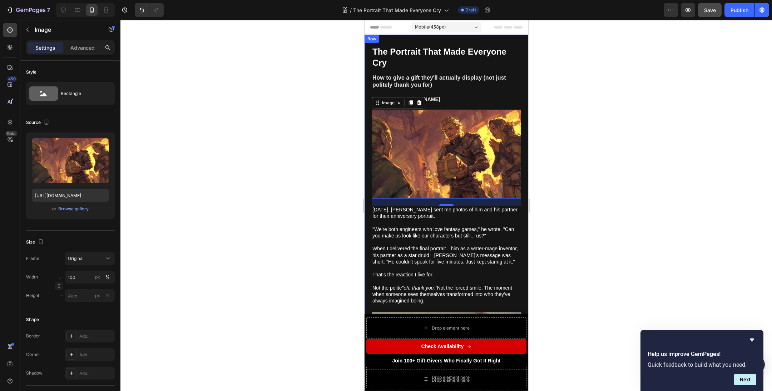
click at [321, 223] on div at bounding box center [445, 205] width 651 height 371
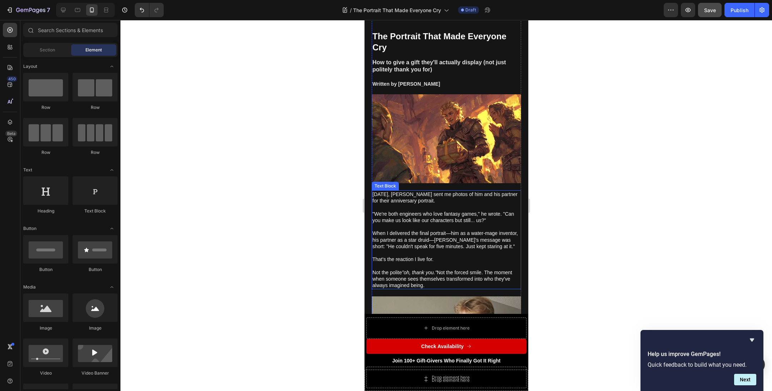
scroll to position [0, 0]
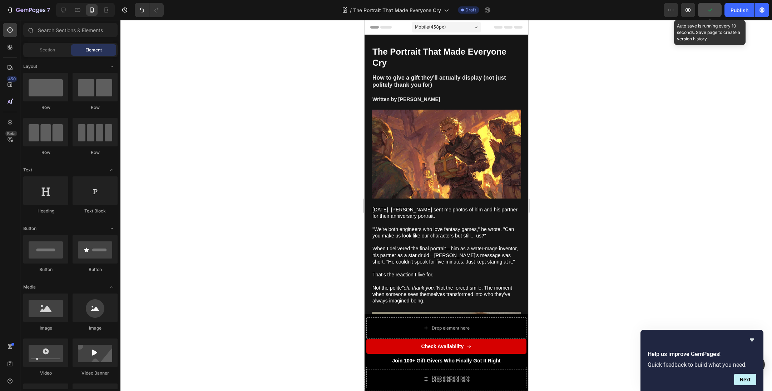
click at [709, 13] on icon "button" at bounding box center [709, 9] width 7 height 7
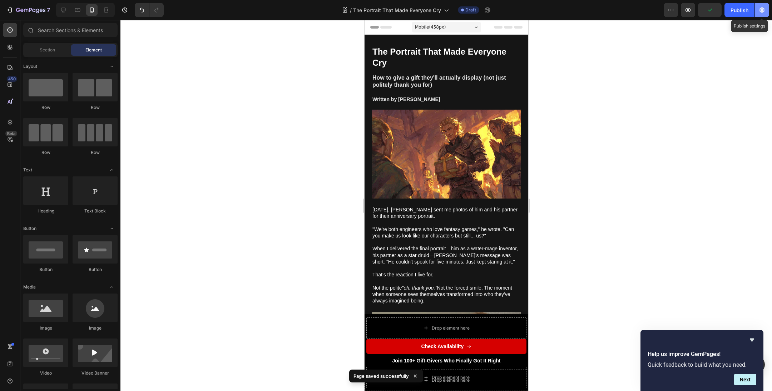
click at [765, 13] on button "button" at bounding box center [762, 10] width 14 height 14
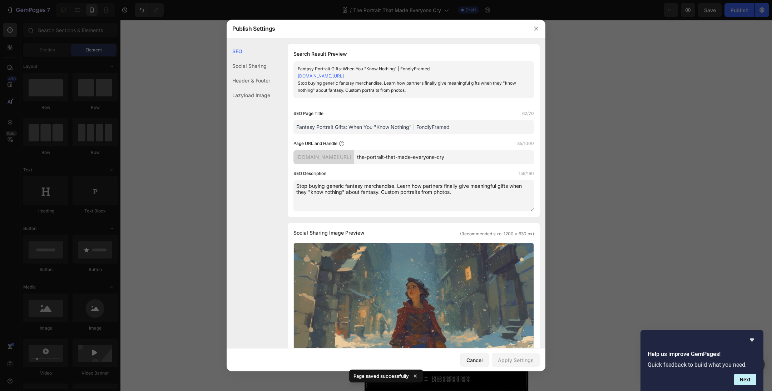
click at [587, 118] on div at bounding box center [386, 195] width 772 height 391
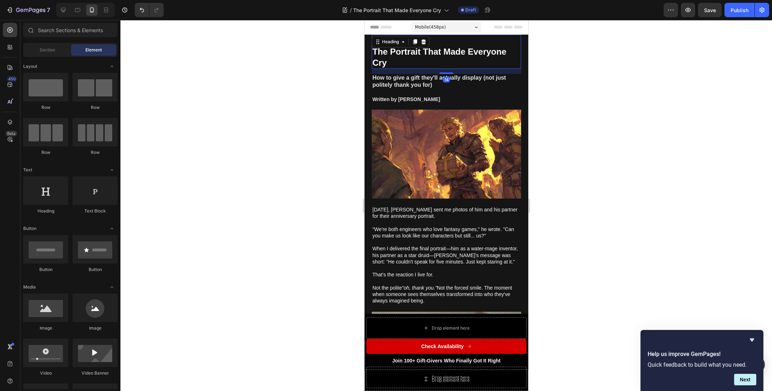
click at [423, 51] on strong "The Portrait That Made Everyone Cry" at bounding box center [439, 57] width 134 height 21
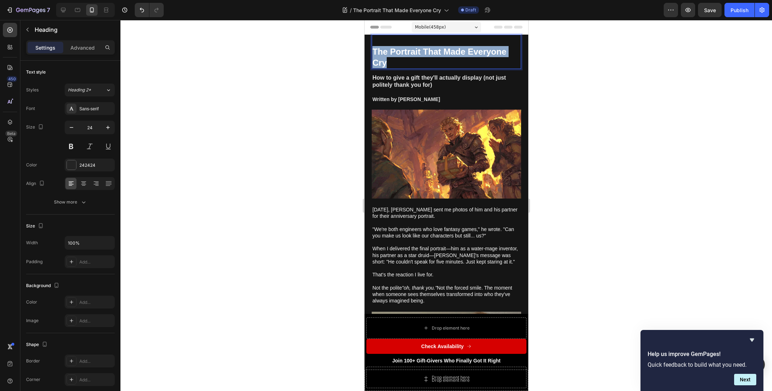
click at [423, 51] on strong "The Portrait That Made Everyone Cry" at bounding box center [439, 57] width 134 height 21
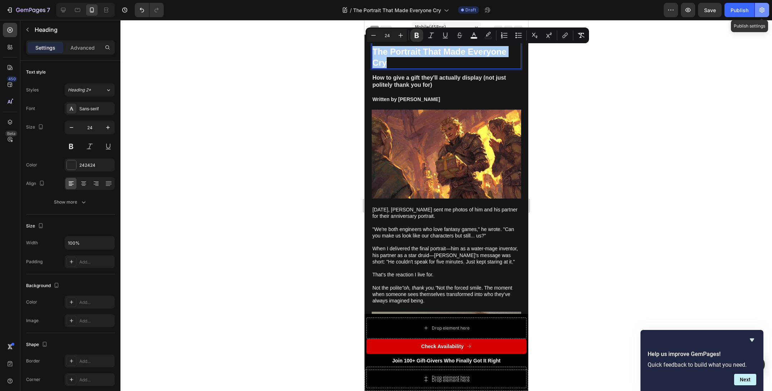
click at [764, 13] on icon "button" at bounding box center [761, 9] width 7 height 7
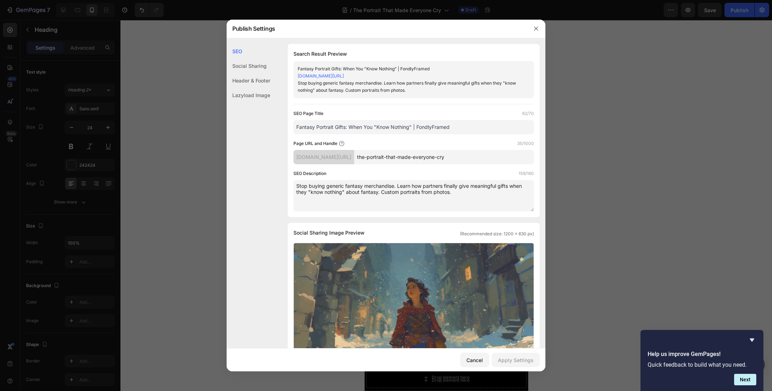
drag, startPoint x: 414, startPoint y: 127, endPoint x: 276, endPoint y: 128, distance: 137.6
click at [276, 128] on div "SEO Search Result Preview Fantasy Portrait Gifts: When You "Know Nothing" | Fon…" at bounding box center [386, 335] width 319 height 583
paste input "The Portrait That Made Everyone Cry"
type input "The Portrait That Made Everyone Cry | FondlyFramed"
click at [280, 155] on div "SEO Search Result Preview The Portrait That Made Everyone Cry | FondlyFramed [D…" at bounding box center [386, 335] width 319 height 583
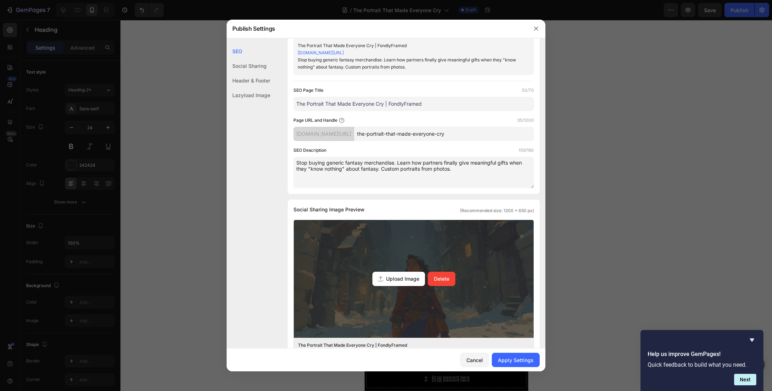
scroll to position [89, 0]
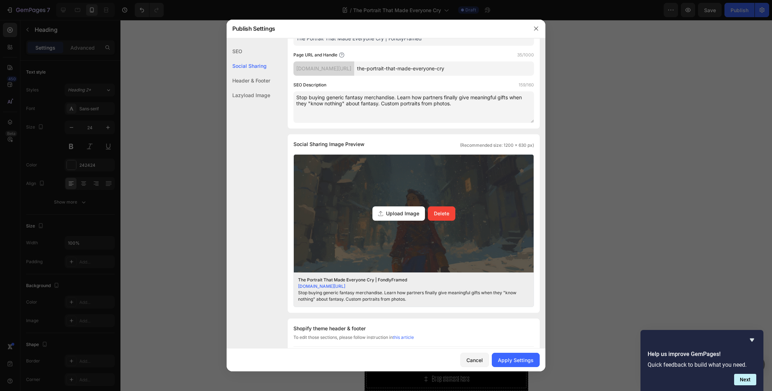
click at [406, 214] on span "Upload Image" at bounding box center [402, 214] width 33 height 8
click at [0, 0] on input "Upload Image Delete" at bounding box center [0, 0] width 0 height 0
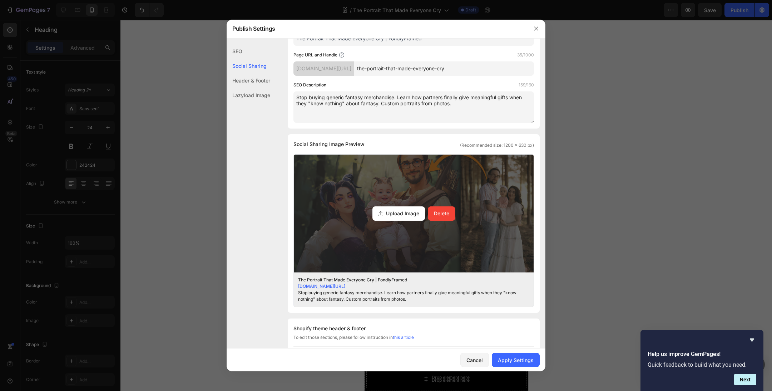
scroll to position [0, 0]
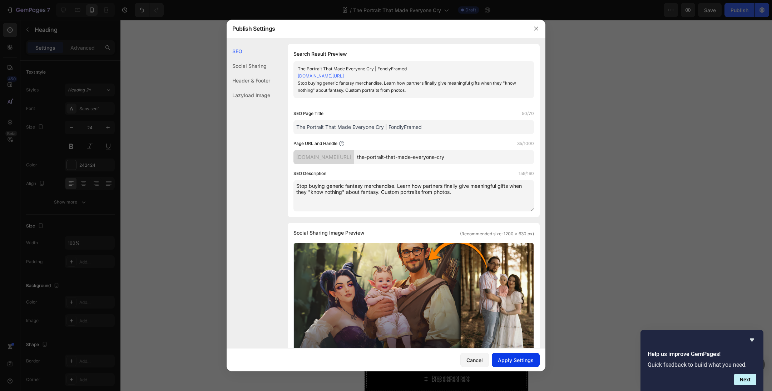
click at [522, 354] on button "Apply Settings" at bounding box center [516, 360] width 48 height 14
click at [611, 313] on div at bounding box center [386, 195] width 772 height 391
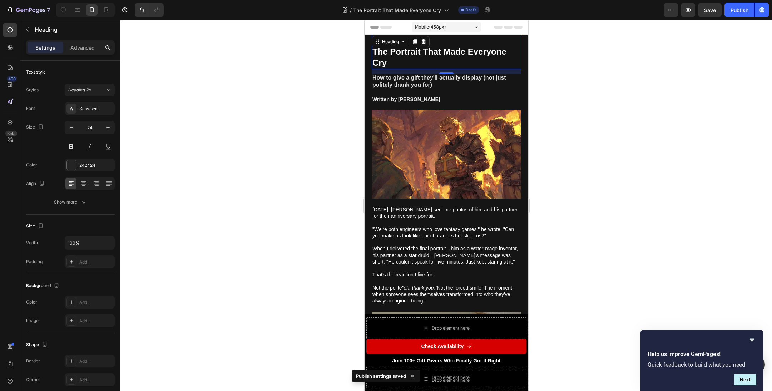
click at [561, 192] on div at bounding box center [445, 205] width 651 height 371
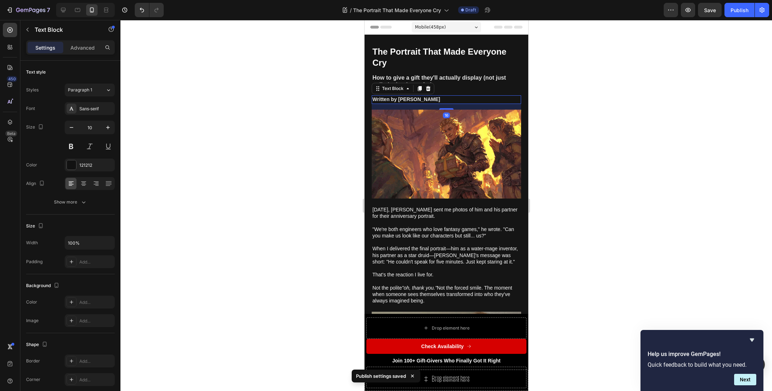
click at [391, 98] on strong "Written by [PERSON_NAME]" at bounding box center [406, 99] width 68 height 6
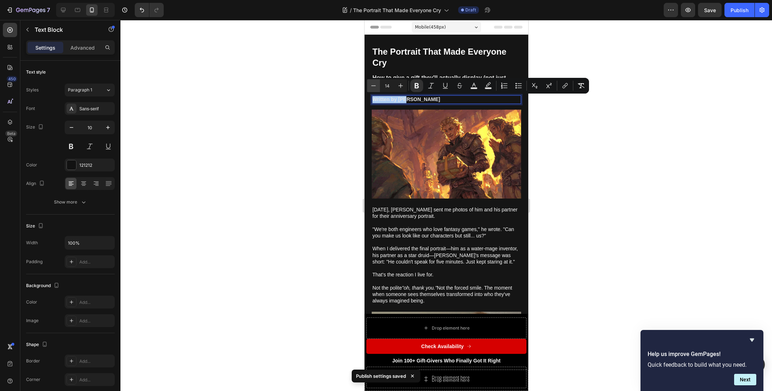
click at [375, 89] on icon "Editor contextual toolbar" at bounding box center [373, 85] width 7 height 7
type input "12"
click at [324, 103] on div at bounding box center [445, 205] width 651 height 371
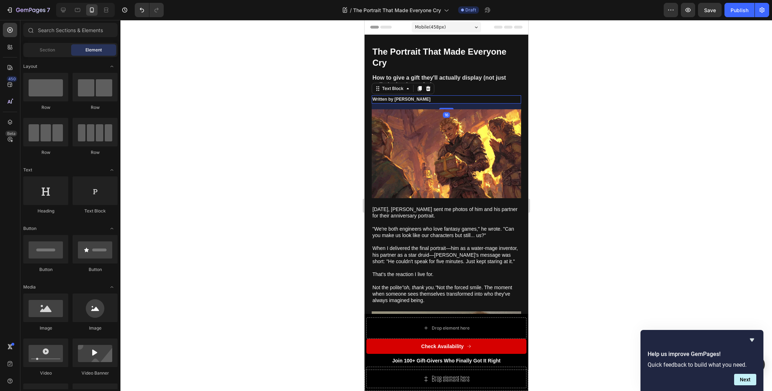
click at [392, 102] on p "Written by [PERSON_NAME]" at bounding box center [446, 99] width 148 height 7
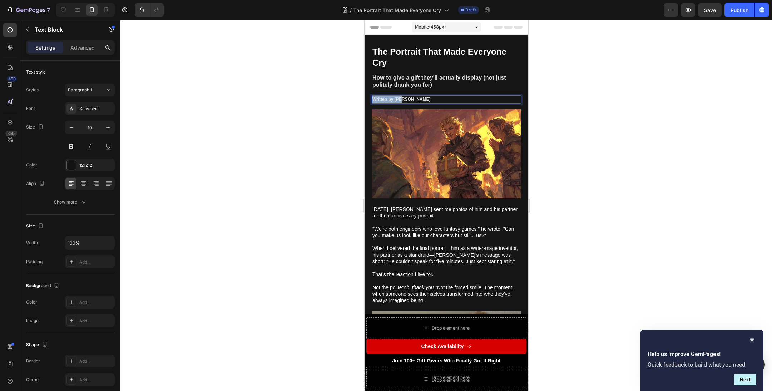
click at [392, 102] on p "Written by [PERSON_NAME]" at bounding box center [446, 99] width 148 height 7
click at [396, 87] on button "Plus" at bounding box center [400, 86] width 13 height 13
type input "13"
click at [476, 88] on rect "Editor contextual toolbar" at bounding box center [474, 89] width 7 height 2
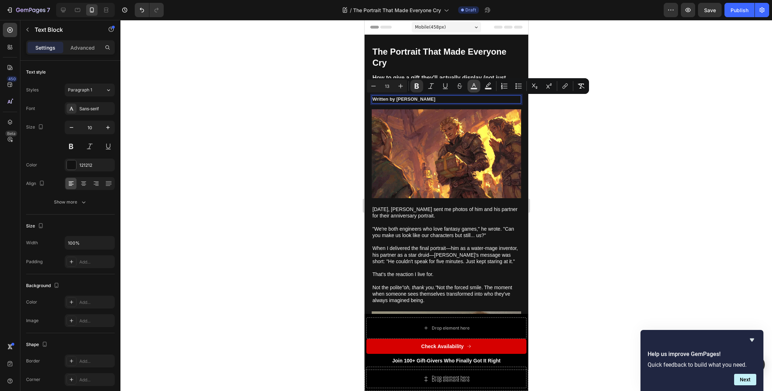
type input "E5E5E5"
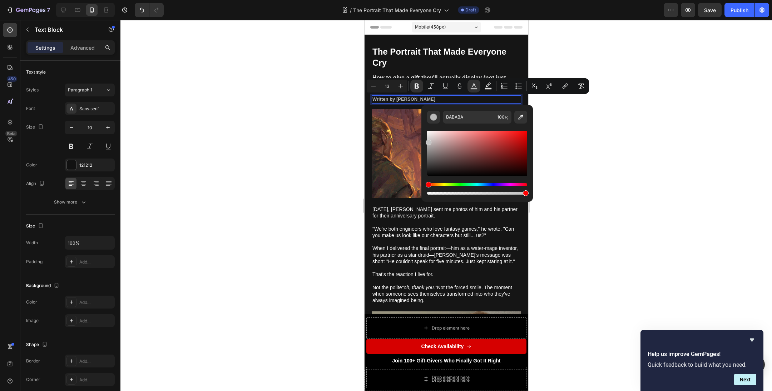
type input "C4C4C4"
drag, startPoint x: 429, startPoint y: 139, endPoint x: 422, endPoint y: 141, distance: 7.5
click at [422, 141] on div "C4C4C4 100 %" at bounding box center [476, 150] width 111 height 91
click at [289, 126] on div at bounding box center [445, 205] width 651 height 371
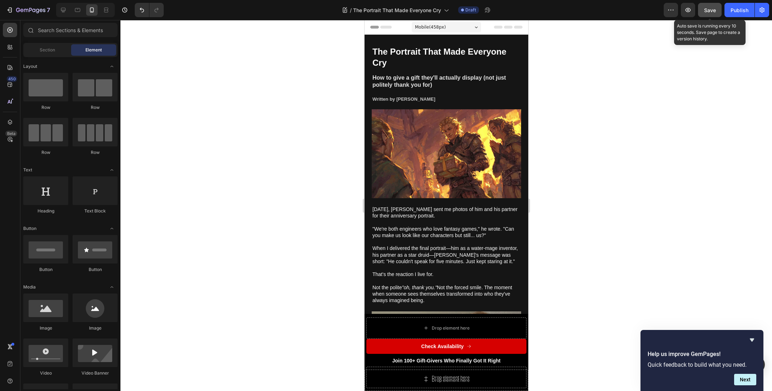
click at [704, 14] on button "Save" at bounding box center [710, 10] width 24 height 14
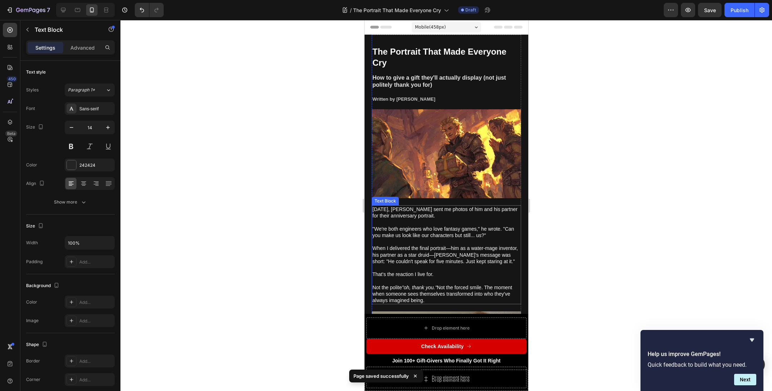
click at [402, 207] on span "[DATE], [PERSON_NAME] sent me photos of him and his partner for their anniversa…" at bounding box center [444, 213] width 145 height 12
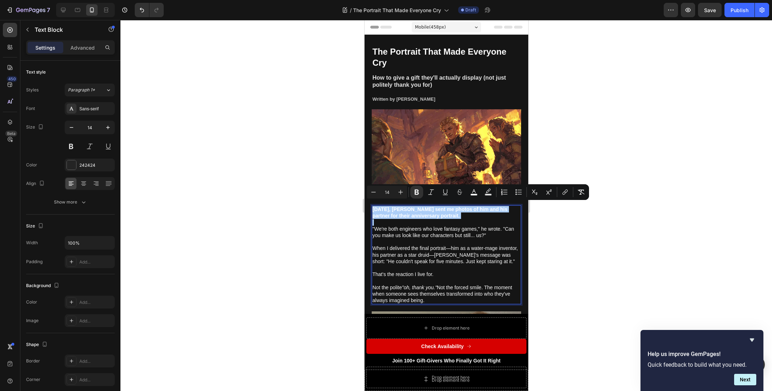
click at [320, 217] on div at bounding box center [445, 205] width 651 height 371
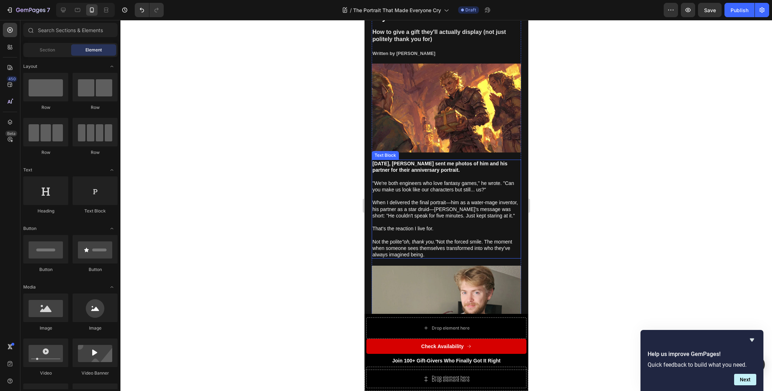
scroll to position [46, 0]
click at [419, 230] on span "That's the reaction I live for." at bounding box center [402, 228] width 61 height 6
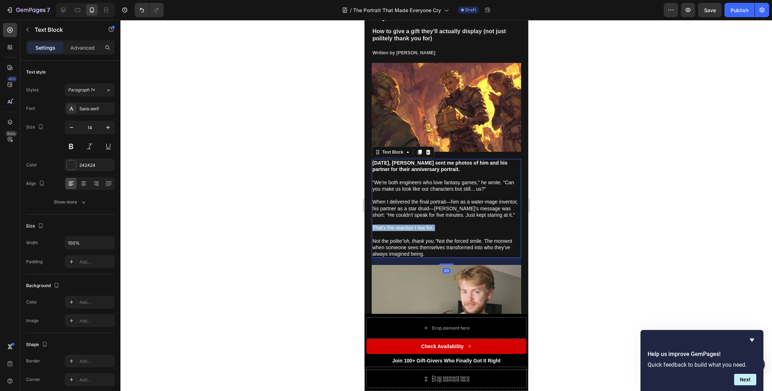
click at [419, 230] on span "That's the reaction I live for." at bounding box center [402, 228] width 61 height 6
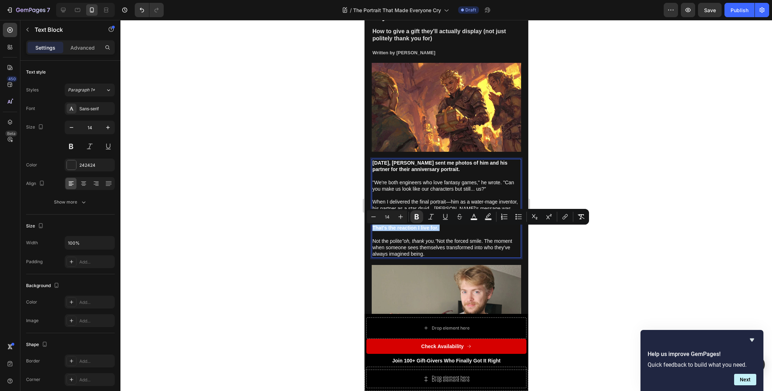
click at [328, 232] on div at bounding box center [445, 205] width 651 height 371
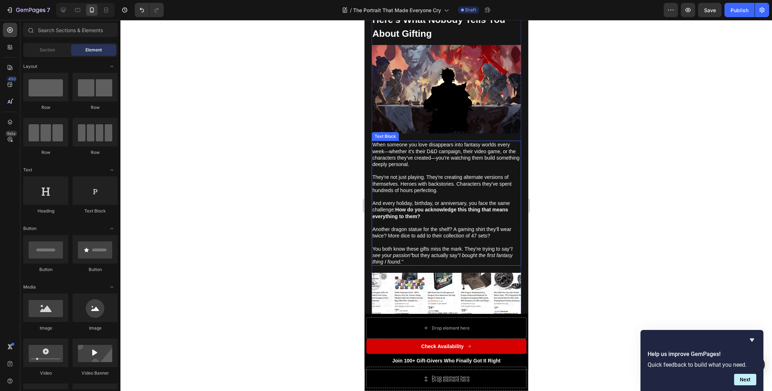
scroll to position [460, 0]
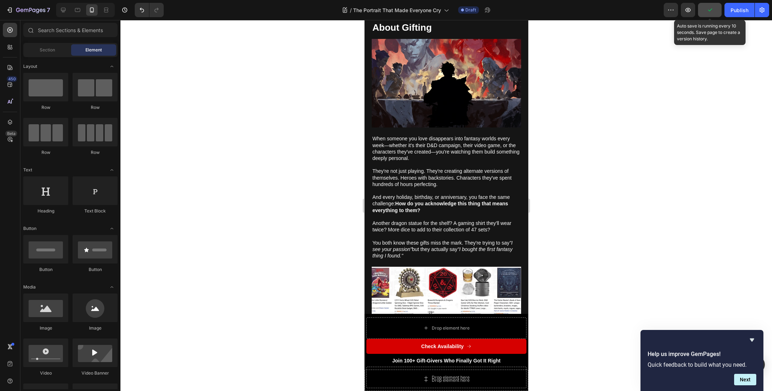
click at [717, 12] on button "button" at bounding box center [710, 10] width 24 height 14
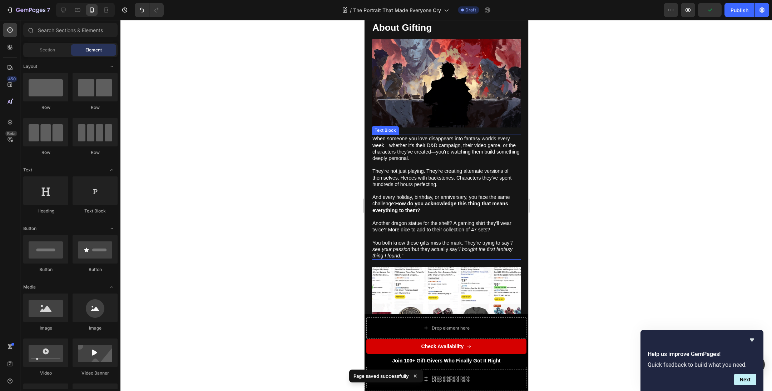
scroll to position [0, 0]
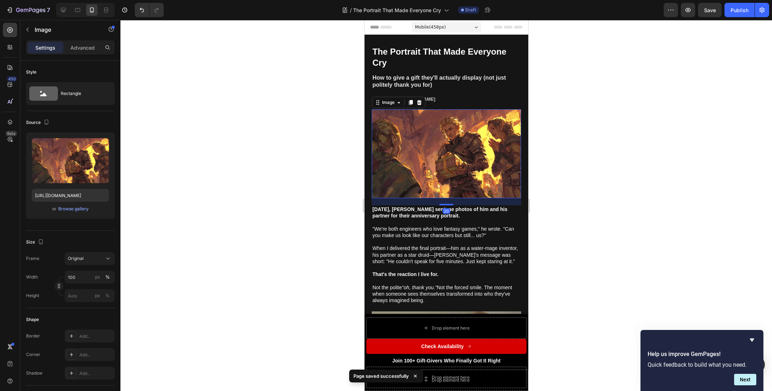
click at [506, 131] on img at bounding box center [445, 153] width 149 height 89
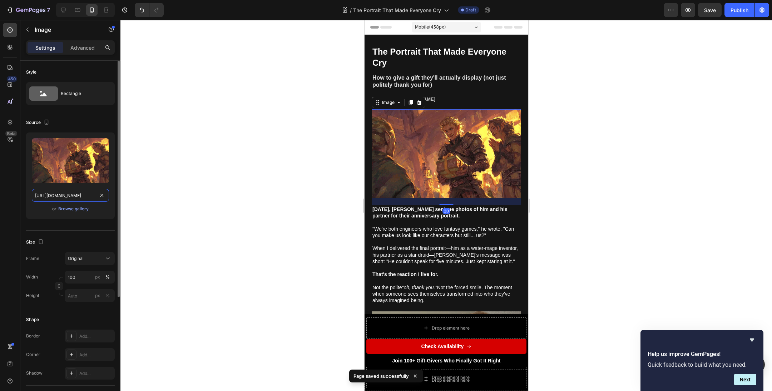
click at [60, 193] on input "[URL][DOMAIN_NAME]" at bounding box center [70, 195] width 77 height 13
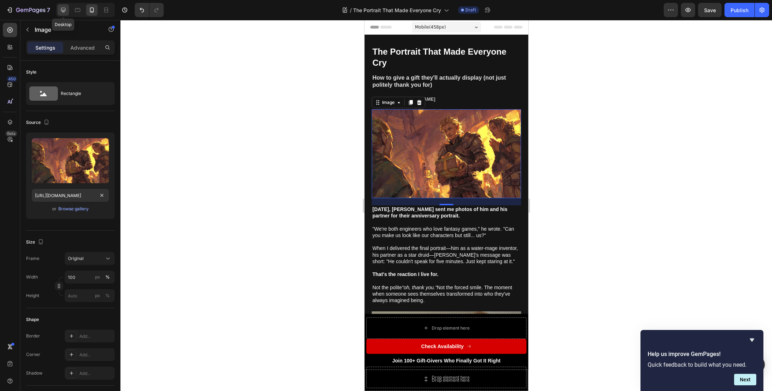
click at [65, 14] on div at bounding box center [63, 9] width 11 height 11
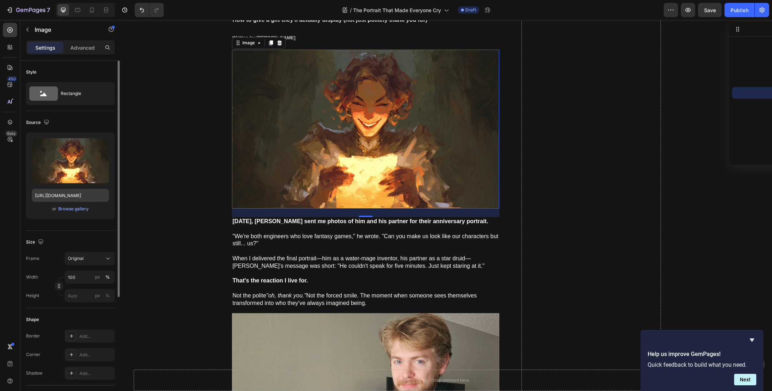
scroll to position [59, 0]
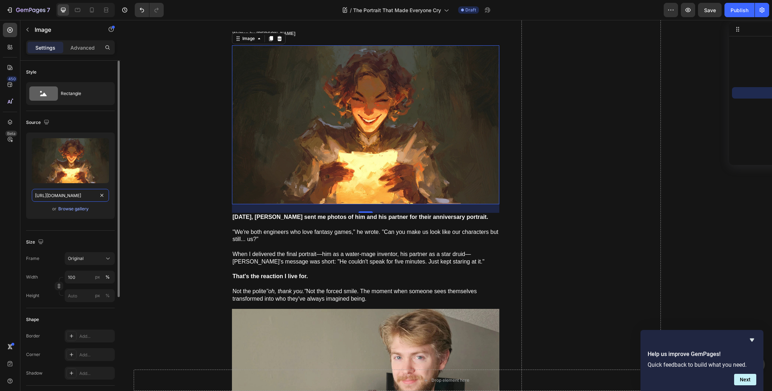
click at [62, 191] on input "[URL][DOMAIN_NAME]" at bounding box center [70, 195] width 77 height 13
paste input "cd9887b7-1a9a-4b6d-beb5-692ccc5cb799"
type input "[URL][DOMAIN_NAME]"
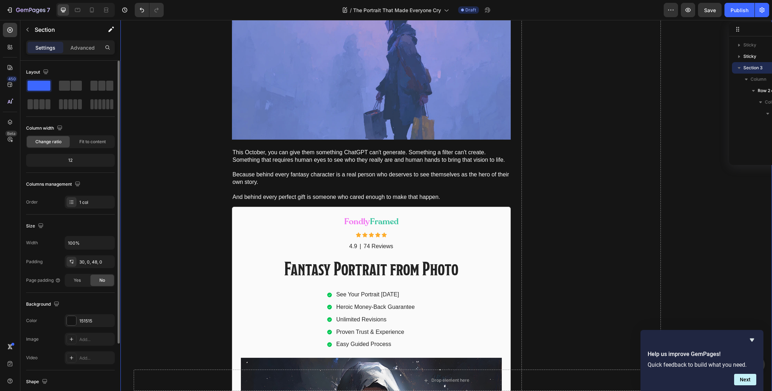
scroll to position [3966, 0]
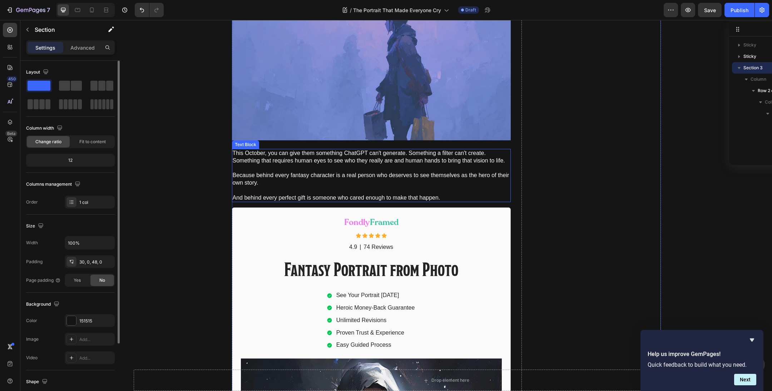
click at [326, 199] on p "And behind every perfect gift is someone who cared enough to make that happen." at bounding box center [371, 198] width 277 height 8
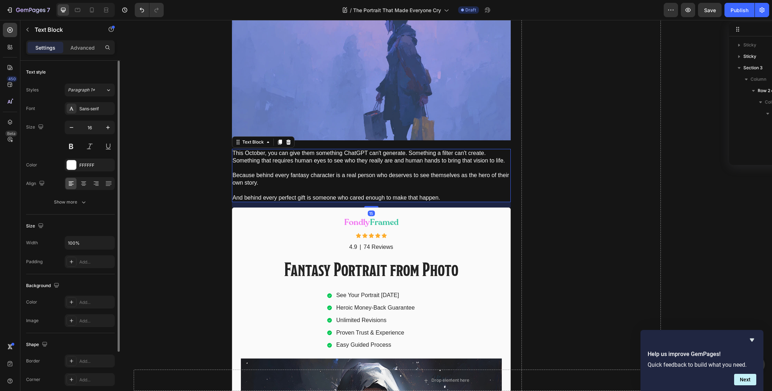
scroll to position [498, 0]
click at [326, 199] on p "And behind every perfect gift is someone who cared enough to make that happen." at bounding box center [371, 198] width 277 height 8
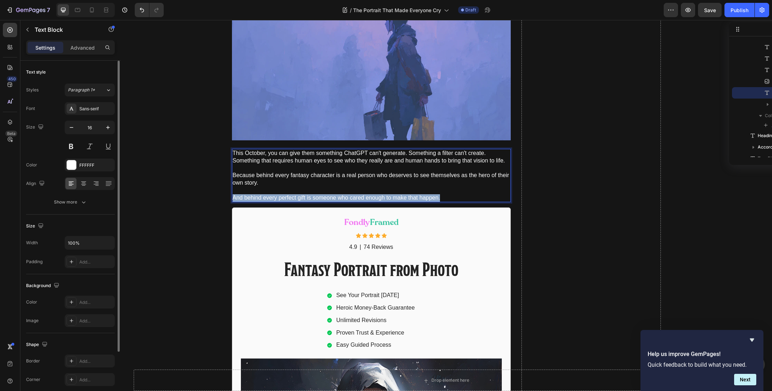
click at [326, 199] on p "And behind every perfect gift is someone who cared enough to make that happen." at bounding box center [371, 198] width 277 height 8
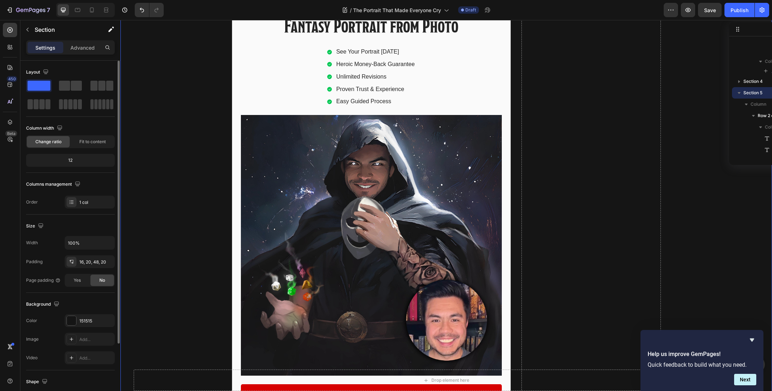
scroll to position [4540, 0]
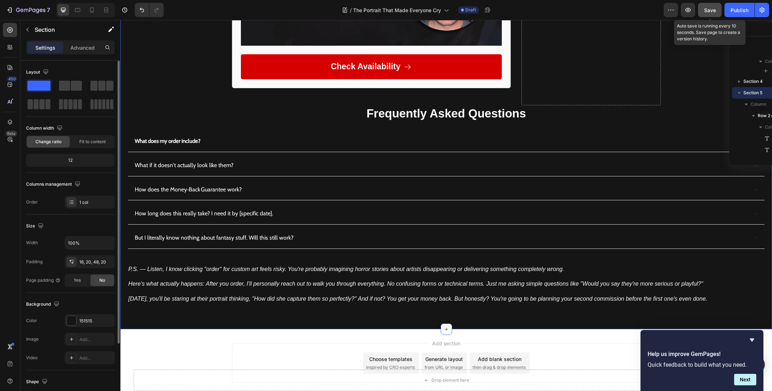
click at [711, 15] on button "Save" at bounding box center [710, 10] width 24 height 14
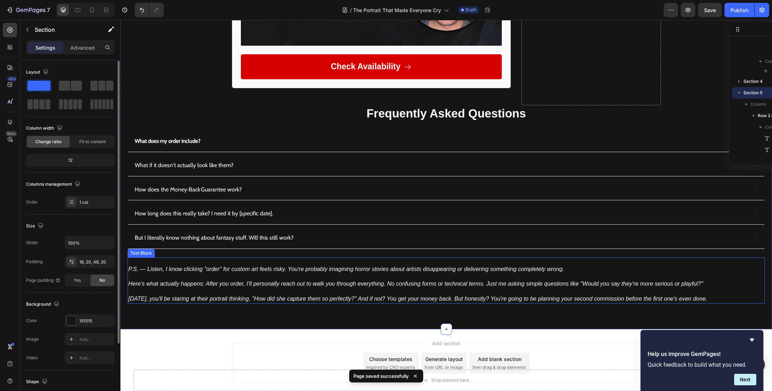
click at [163, 268] on icon "P.S. — Listen, I know clicking "order" for custom art feels risky. You're proba…" at bounding box center [346, 269] width 436 height 6
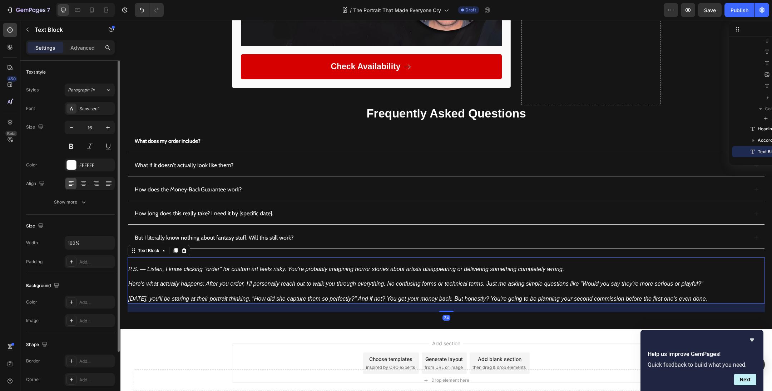
click at [166, 267] on icon "P.S. — Listen, I know clicking "order" for custom art feels risky. You're proba…" at bounding box center [346, 269] width 436 height 6
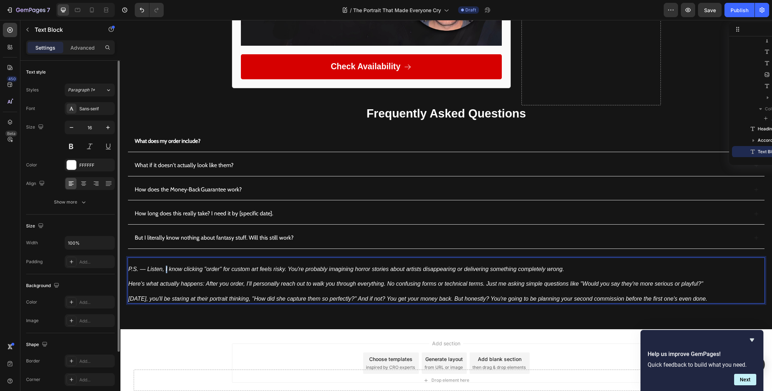
click at [166, 267] on icon "P.S. — Listen, I know clicking "order" for custom art feels risky. You're proba…" at bounding box center [346, 269] width 436 height 6
click at [220, 288] on p "Rich Text Editor. Editing area: main" at bounding box center [446, 292] width 636 height 8
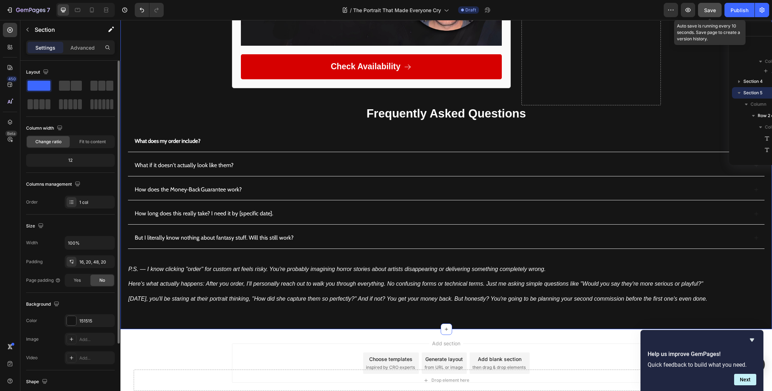
click at [716, 9] on button "Save" at bounding box center [710, 10] width 24 height 14
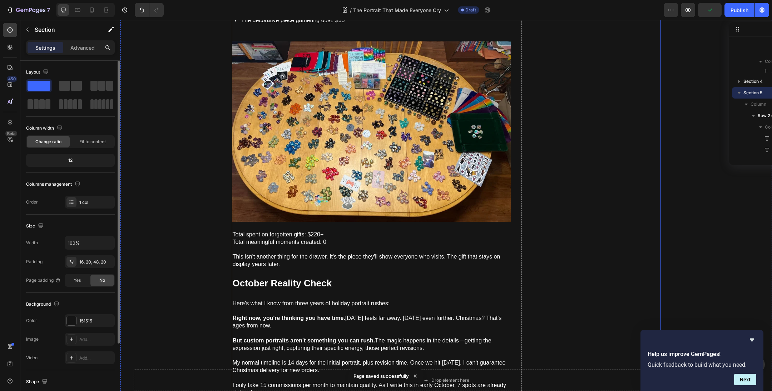
scroll to position [2752, 0]
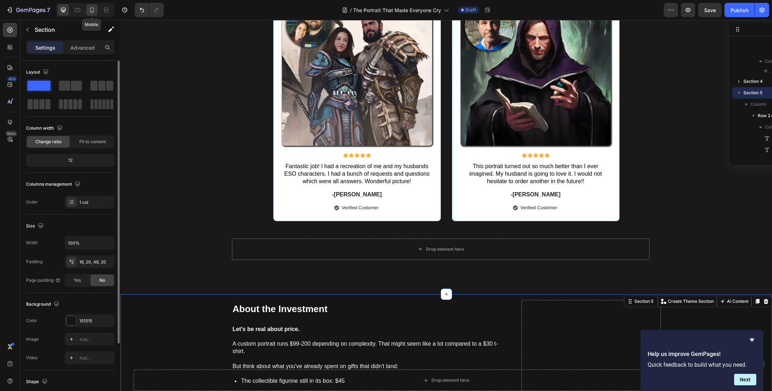
click at [90, 11] on icon at bounding box center [91, 9] width 7 height 7
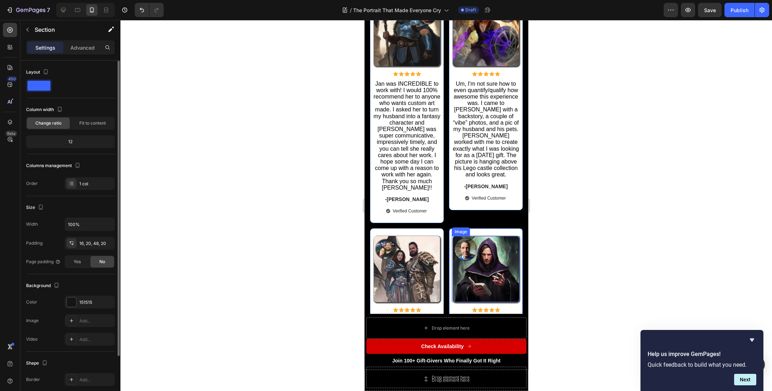
scroll to position [2582, 0]
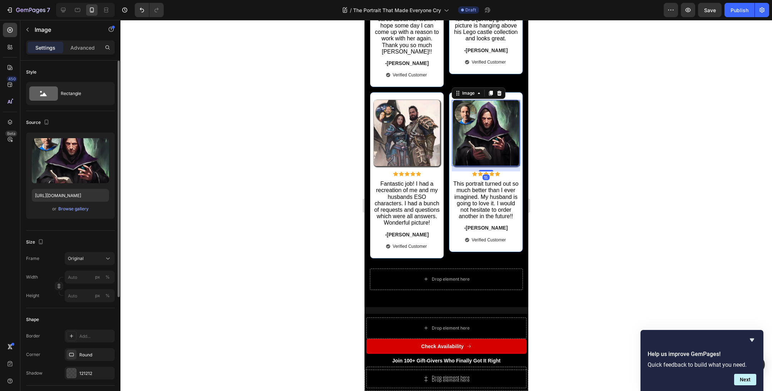
click at [478, 139] on img at bounding box center [485, 133] width 66 height 66
click at [70, 209] on div "Browse gallery" at bounding box center [73, 209] width 30 height 6
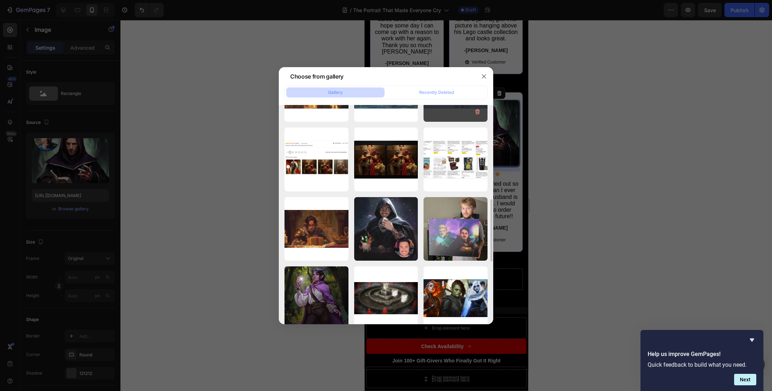
scroll to position [333, 0]
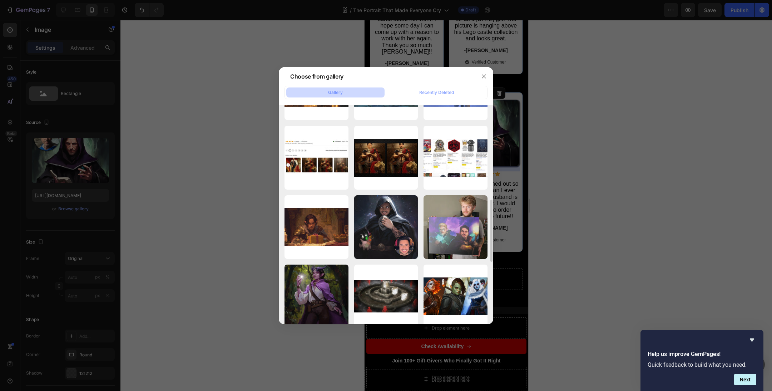
click at [593, 219] on div at bounding box center [386, 195] width 772 height 391
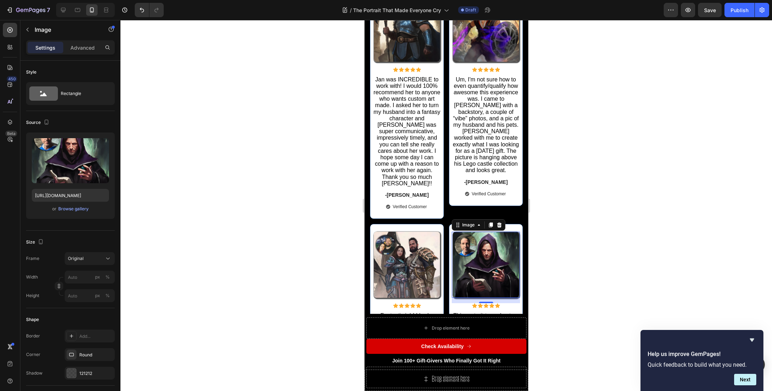
scroll to position [2451, 0]
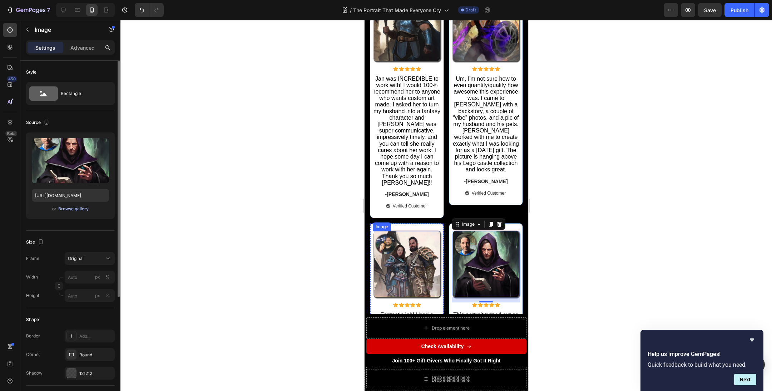
click at [62, 210] on div "Browse gallery" at bounding box center [73, 209] width 30 height 6
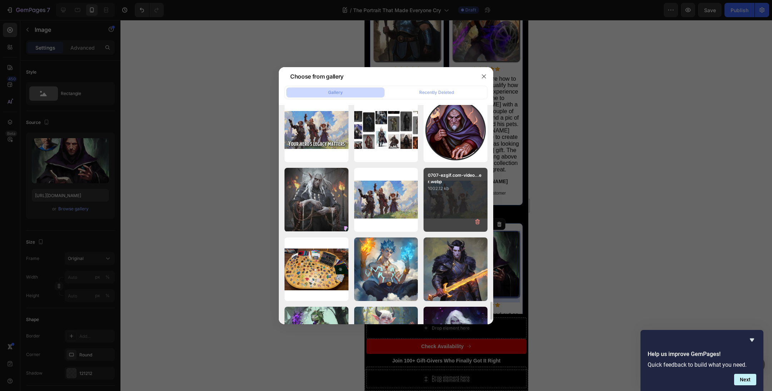
scroll to position [2675, 0]
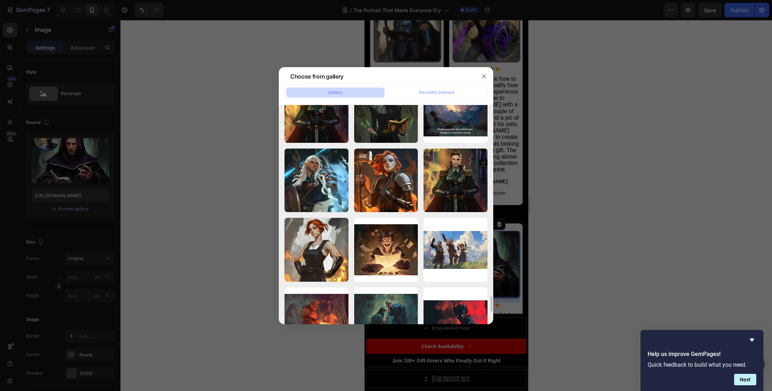
click at [602, 229] on div at bounding box center [386, 195] width 772 height 391
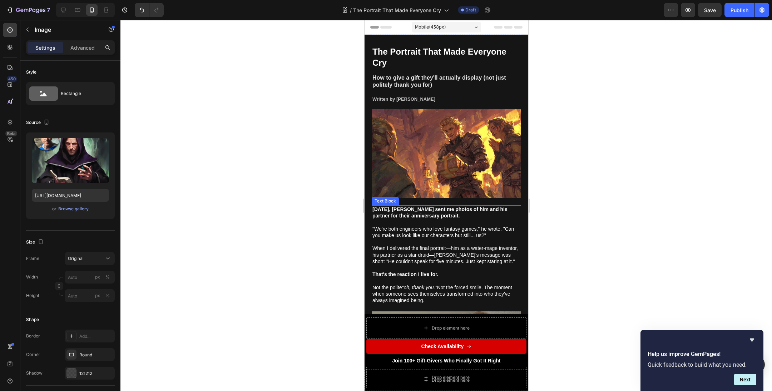
scroll to position [0, 0]
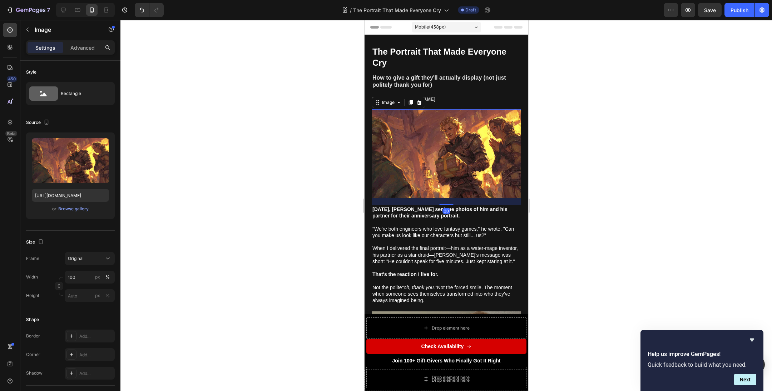
click at [452, 174] on img at bounding box center [445, 153] width 149 height 89
click at [69, 209] on div "Browse gallery" at bounding box center [73, 209] width 30 height 6
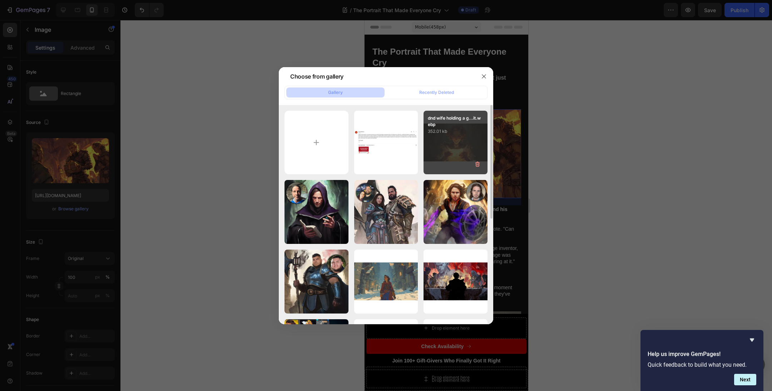
click at [460, 161] on div "dnd wife holding a g...it.webp 352.01 kb" at bounding box center [455, 143] width 64 height 64
type input "[URL][DOMAIN_NAME]"
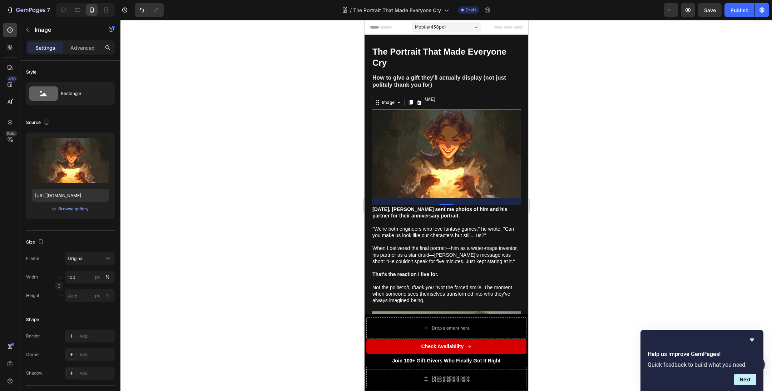
click at [608, 222] on div at bounding box center [445, 205] width 651 height 371
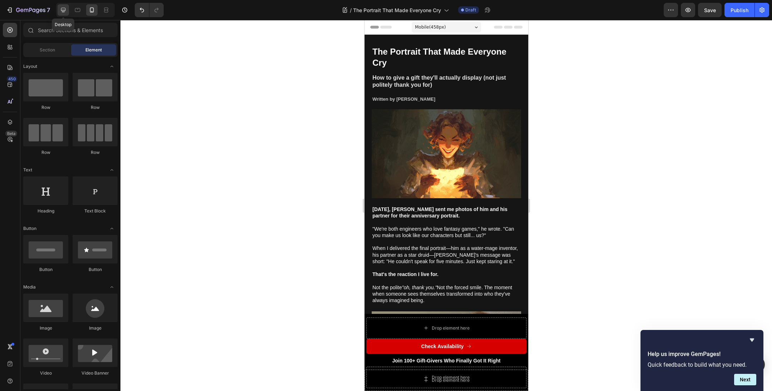
click at [65, 12] on icon at bounding box center [63, 9] width 7 height 7
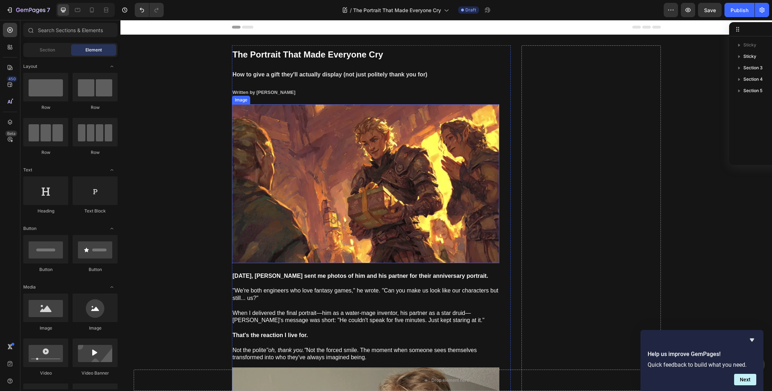
click at [394, 155] on img at bounding box center [365, 183] width 267 height 159
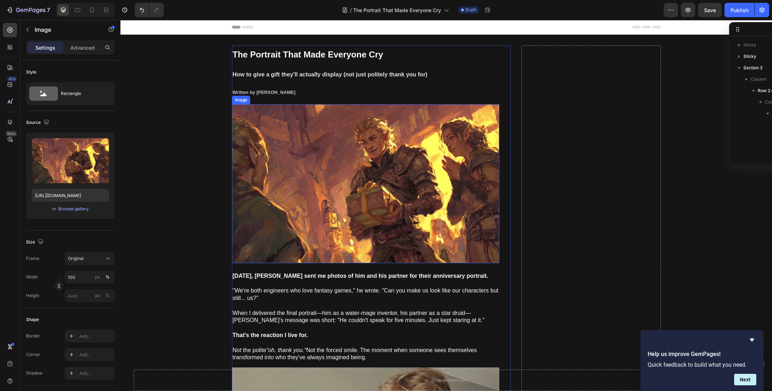
scroll to position [78, 0]
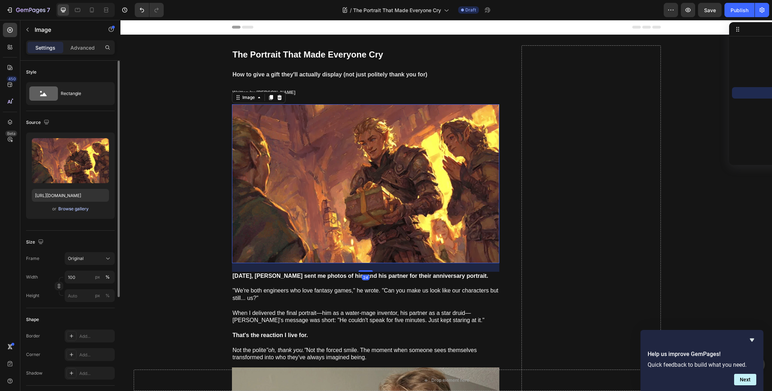
click at [68, 210] on div "Browse gallery" at bounding box center [73, 209] width 30 height 6
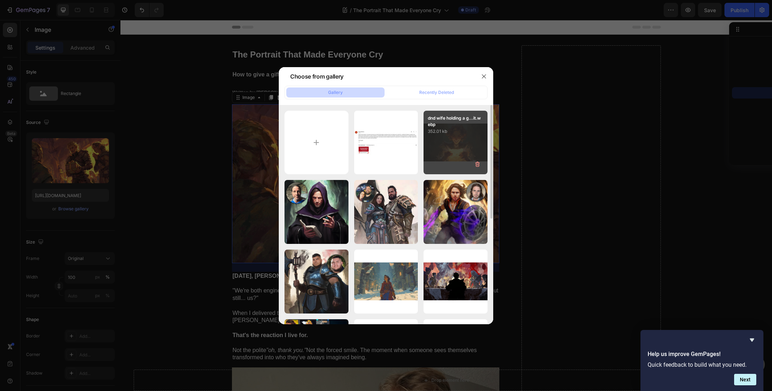
click at [482, 139] on div "dnd wife holding a g...it.webp 352.01 kb" at bounding box center [455, 143] width 64 height 64
type input "[URL][DOMAIN_NAME]"
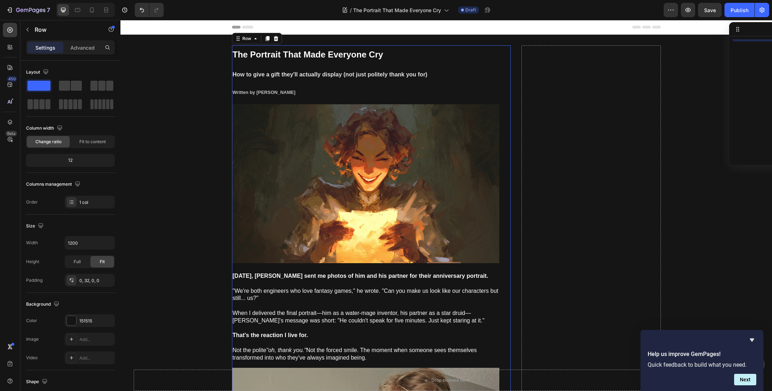
scroll to position [21, 0]
click at [97, 10] on div at bounding box center [91, 9] width 11 height 11
type input "100%"
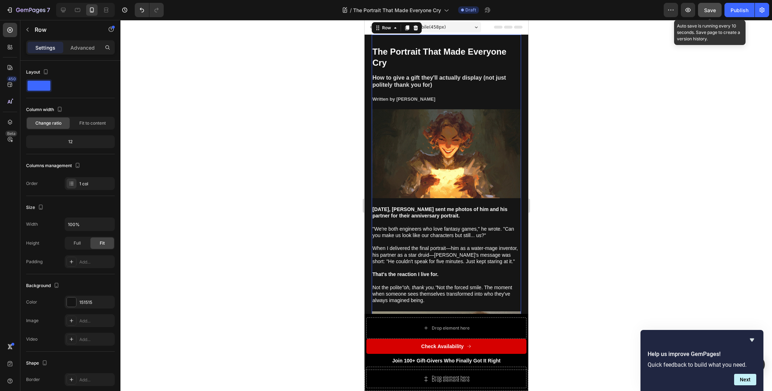
click at [705, 12] on span "Save" at bounding box center [710, 10] width 12 height 6
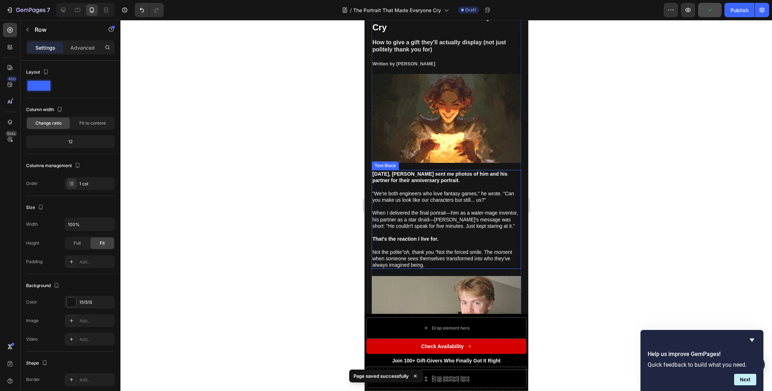
scroll to position [40, 0]
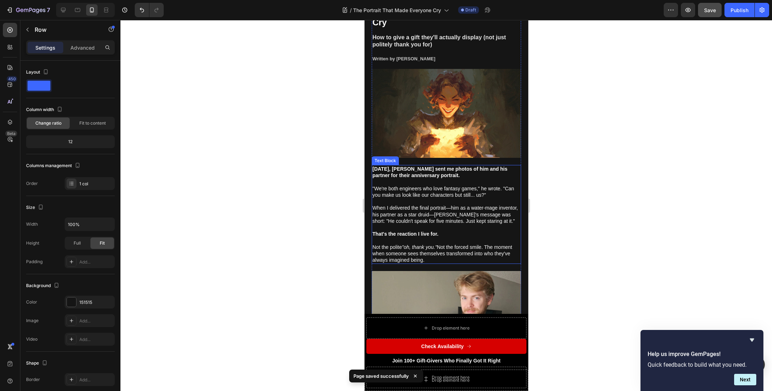
click at [461, 189] on span ""We're both engineers who love fantasy games," he wrote. "Can you make us look …" at bounding box center [442, 192] width 141 height 12
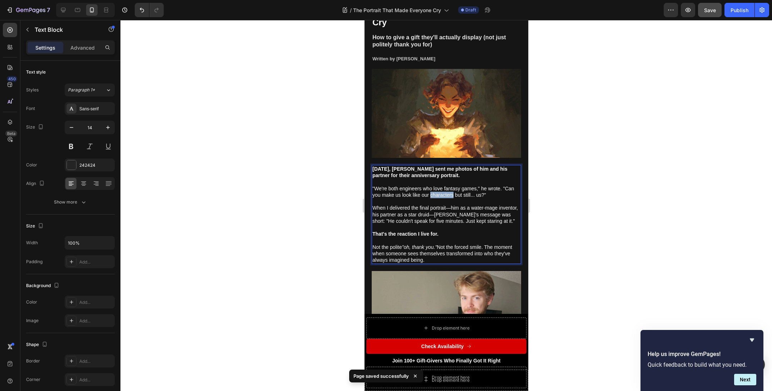
click at [461, 189] on span ""We're both engineers who love fantasy games," he wrote. "Can you make us look …" at bounding box center [442, 192] width 141 height 12
click at [461, 190] on span ""We're both engineers who love fantasy games," he wrote. "Can you make us look …" at bounding box center [442, 192] width 141 height 12
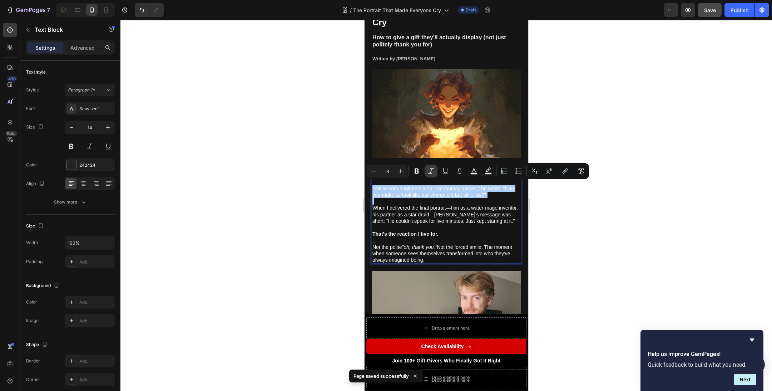
click at [432, 170] on icon "Editor contextual toolbar" at bounding box center [430, 171] width 7 height 7
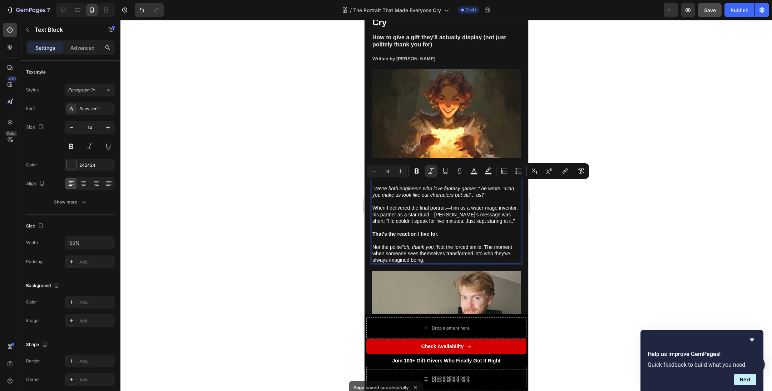
click at [437, 208] on span "When I delivered the final portrait—him as a water-mage inventor, his partner a…" at bounding box center [444, 214] width 145 height 19
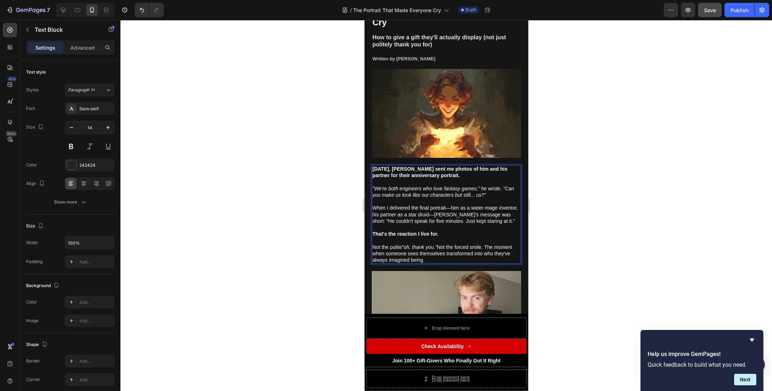
click at [560, 232] on div at bounding box center [445, 205] width 651 height 371
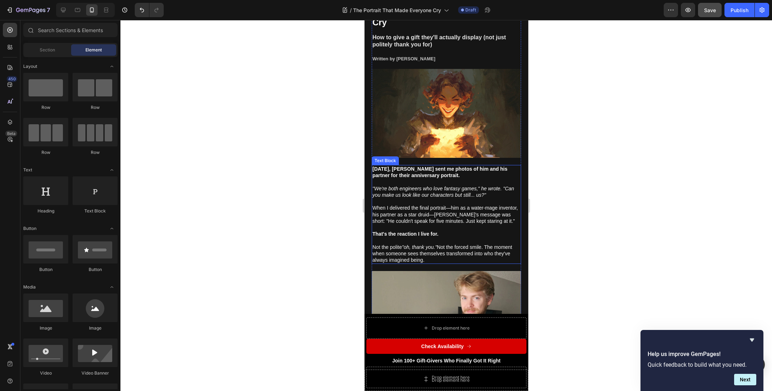
click at [385, 217] on span "When I delivered the final portrait—him as a water-mage inventor, his partner a…" at bounding box center [444, 214] width 145 height 19
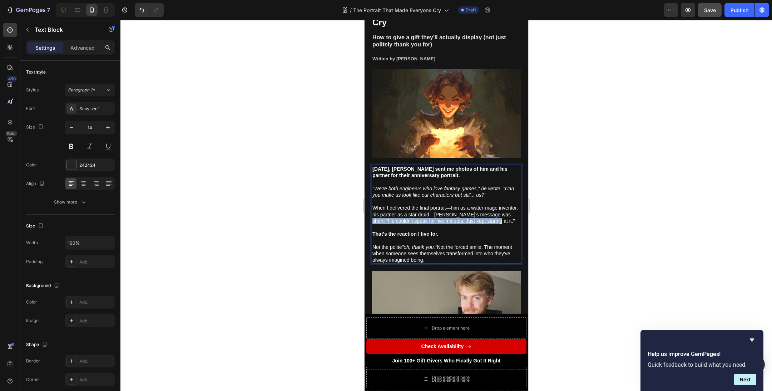
drag, startPoint x: 386, startPoint y: 218, endPoint x: 406, endPoint y: 219, distance: 19.7
click at [401, 225] on p "When I delivered the final portrait—him as a water-mage inventor, his partner a…" at bounding box center [446, 214] width 148 height 33
click at [427, 203] on button "Italic" at bounding box center [430, 203] width 13 height 13
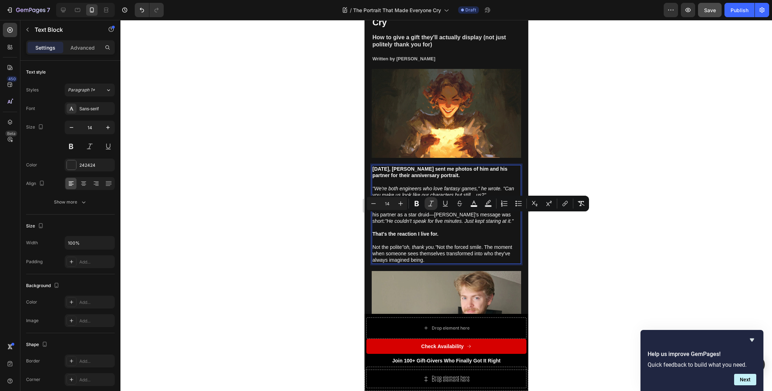
click at [573, 254] on div at bounding box center [445, 205] width 651 height 371
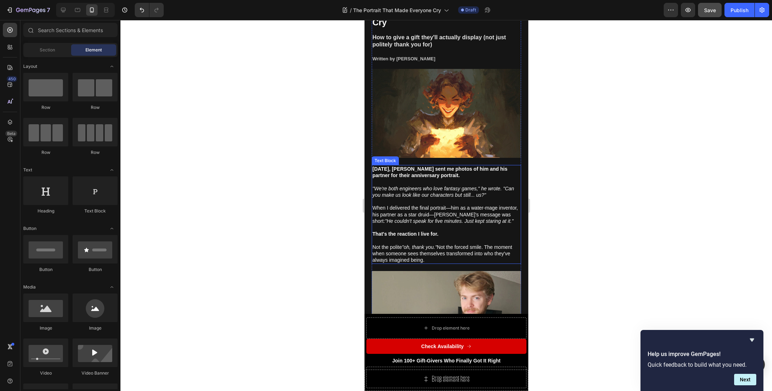
click at [386, 218] on icon ""He couldn't speak for five minutes. Just kept staring at it."" at bounding box center [448, 221] width 129 height 6
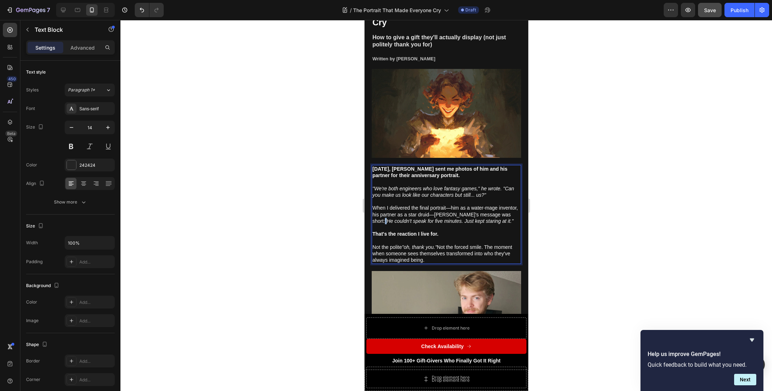
click at [386, 218] on icon ""He couldn't speak for five minutes. Just kept staring at it."" at bounding box center [448, 221] width 129 height 6
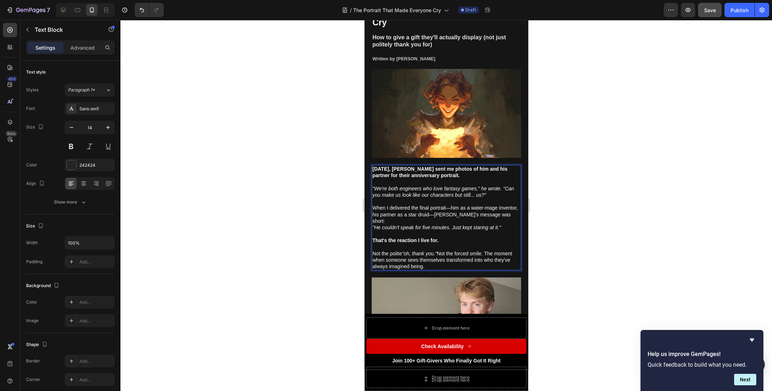
click at [609, 257] on div at bounding box center [445, 205] width 651 height 371
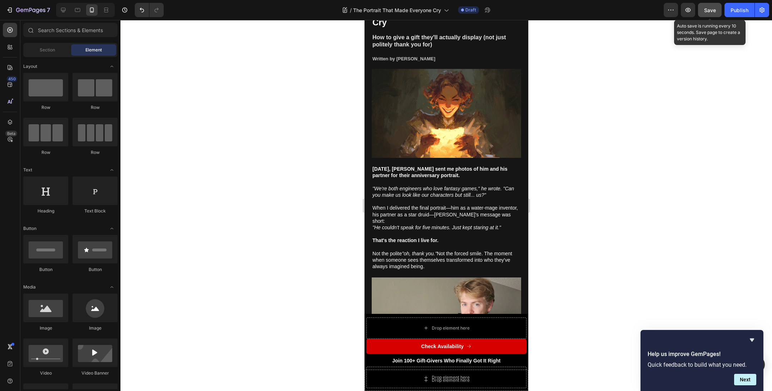
click at [711, 10] on span "Save" at bounding box center [710, 10] width 12 height 6
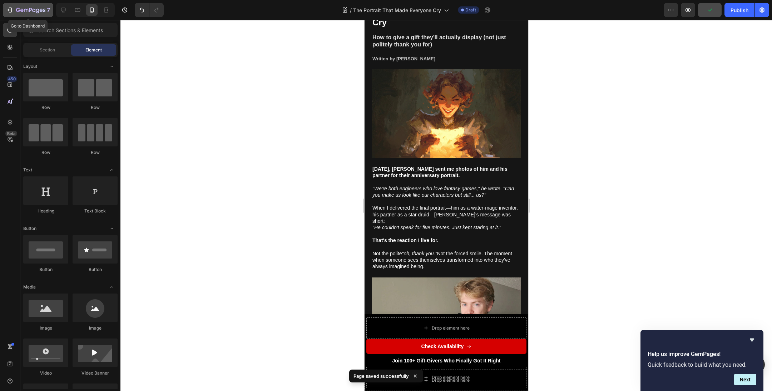
click at [23, 9] on icon "button" at bounding box center [30, 11] width 29 height 6
